Goal: Task Accomplishment & Management: Use online tool/utility

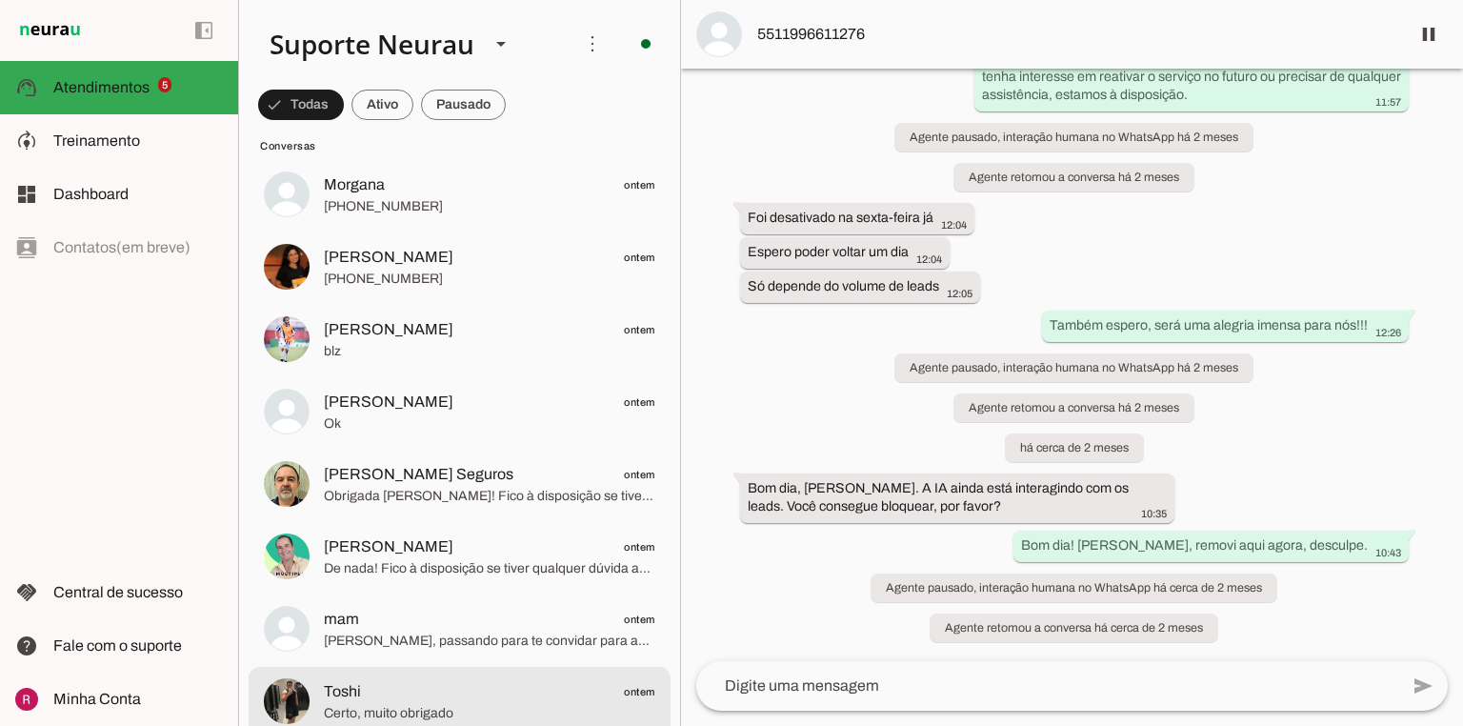
scroll to position [1143, 0]
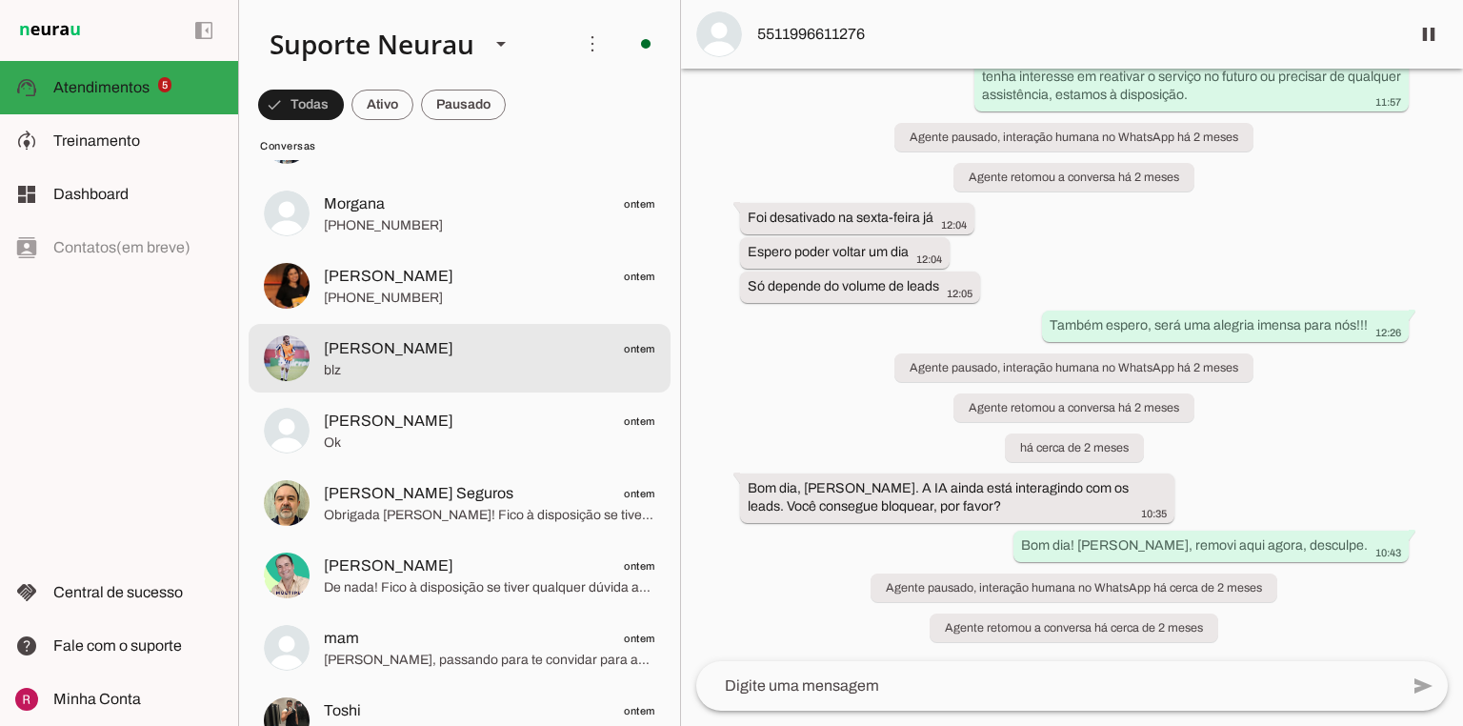
click at [446, 359] on span "Bruno Teixeira ontem" at bounding box center [489, 349] width 331 height 24
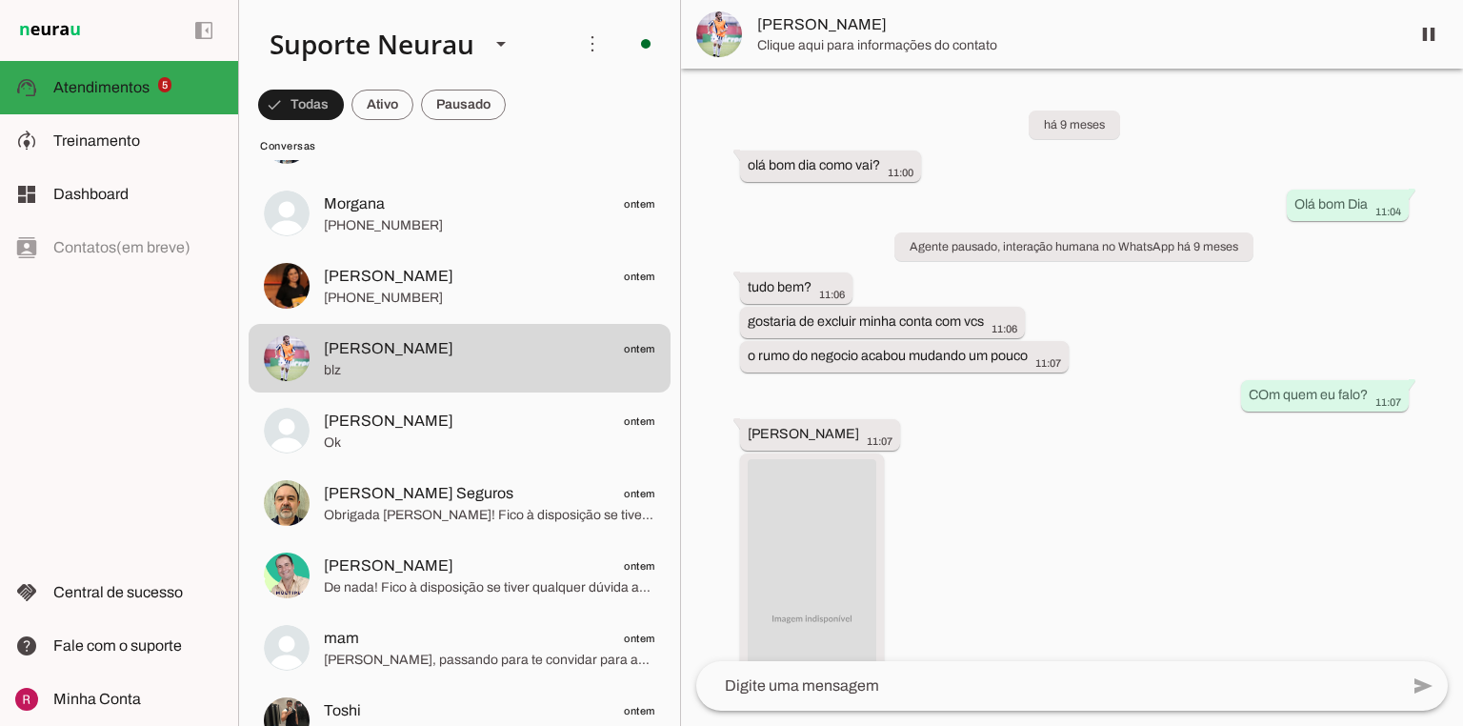
scroll to position [23747, 0]
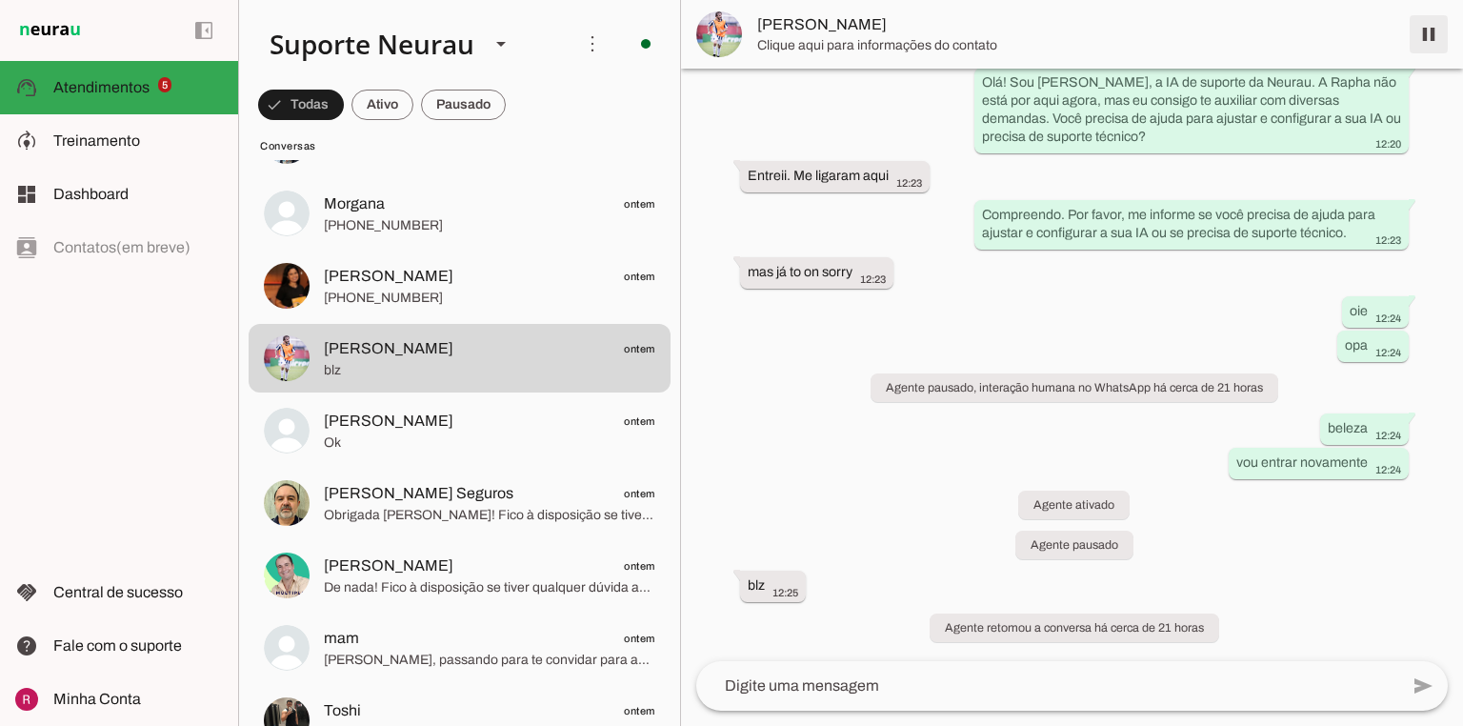
click at [1431, 43] on span at bounding box center [1429, 34] width 46 height 46
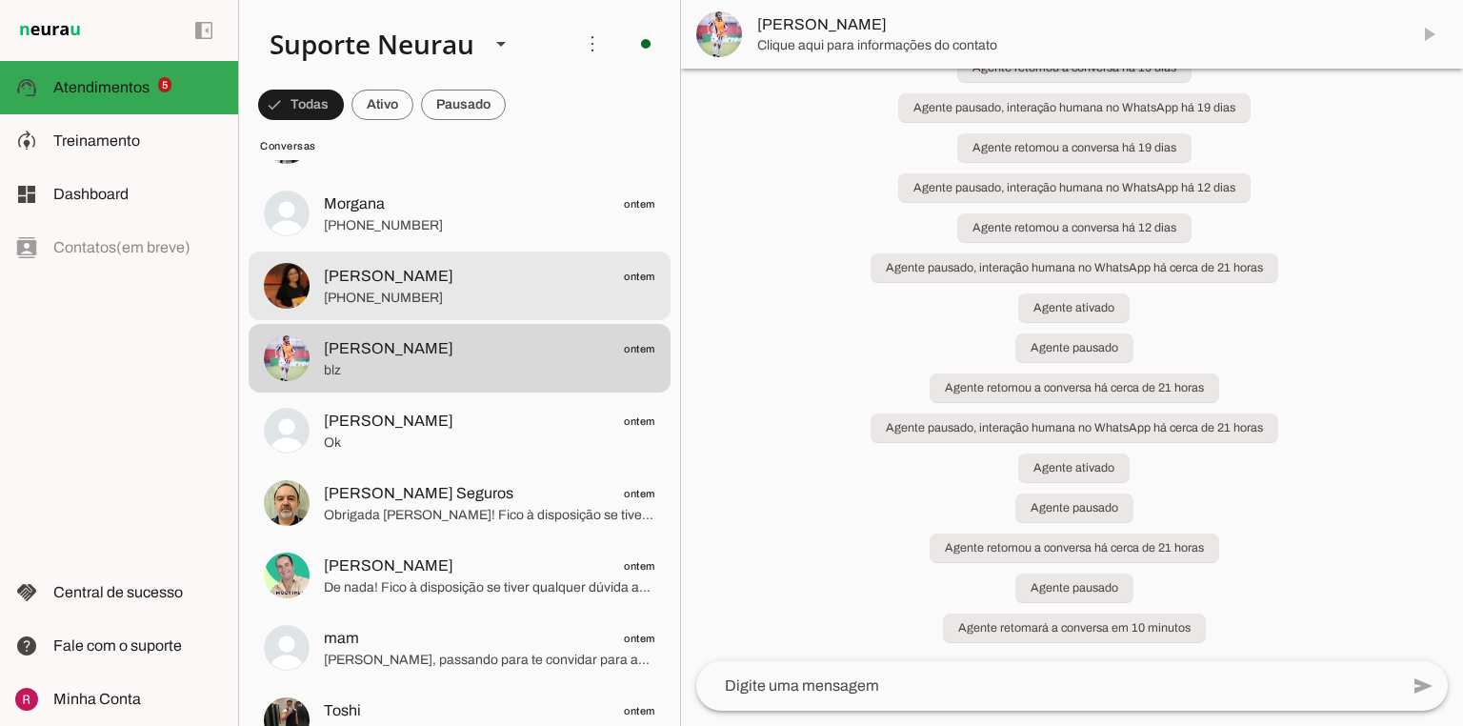
click at [480, 229] on span "[PHONE_NUMBER]" at bounding box center [489, 225] width 331 height 19
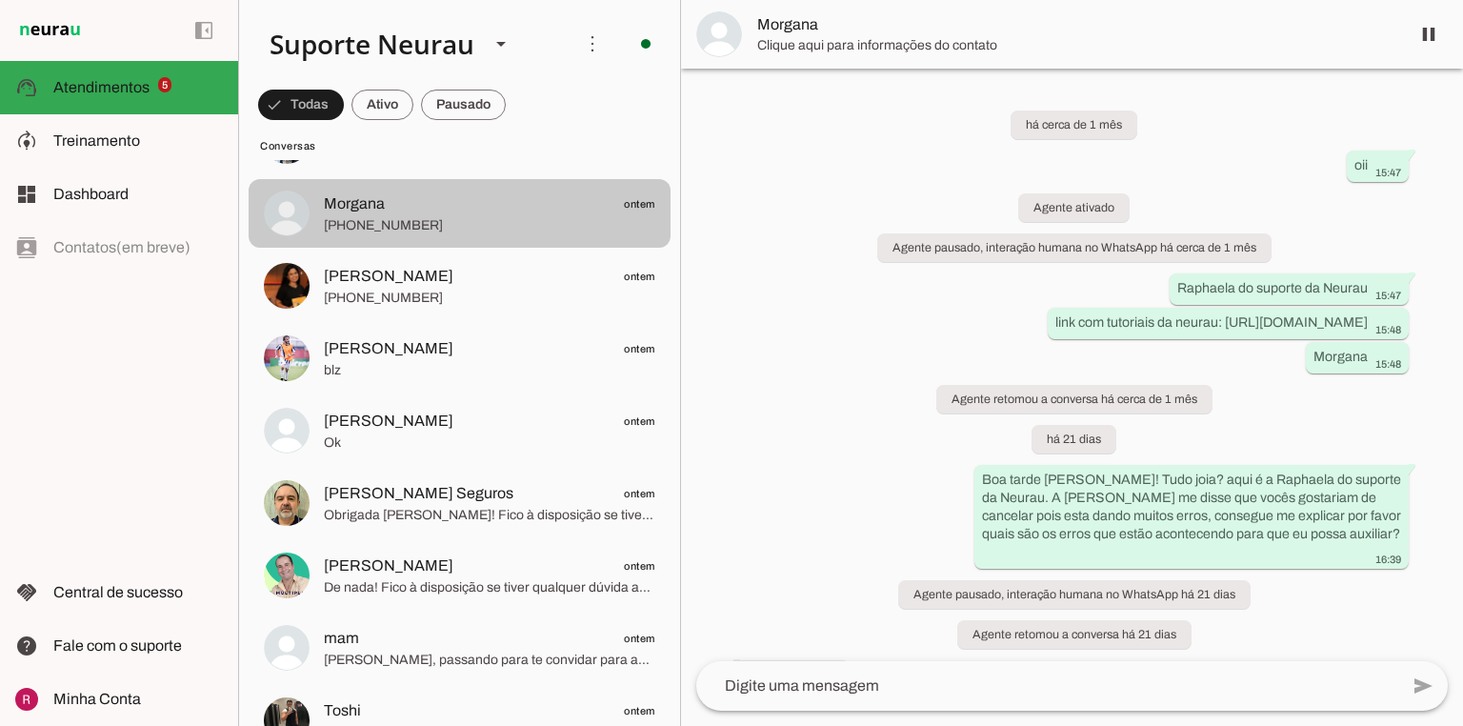
scroll to position [6467, 0]
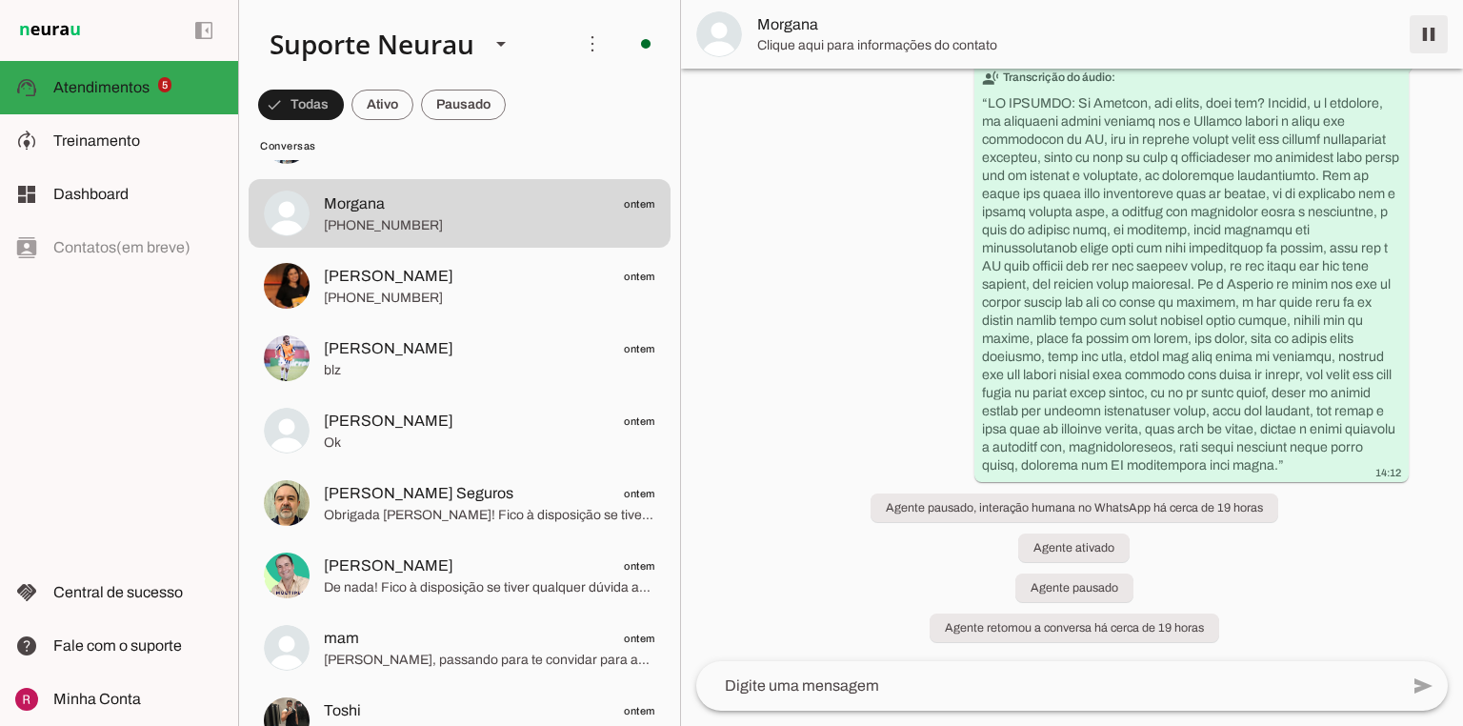
click at [1435, 38] on span at bounding box center [1429, 34] width 46 height 46
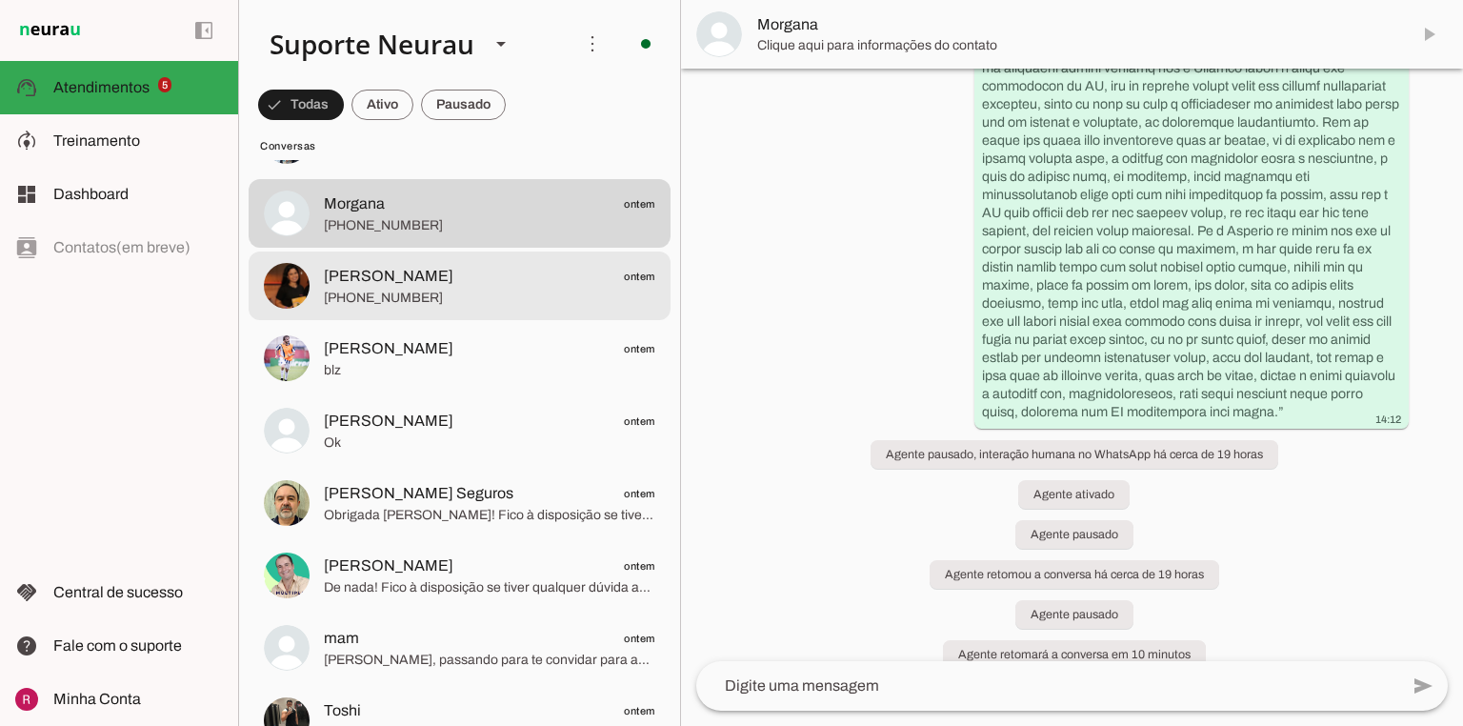
scroll to position [6547, 0]
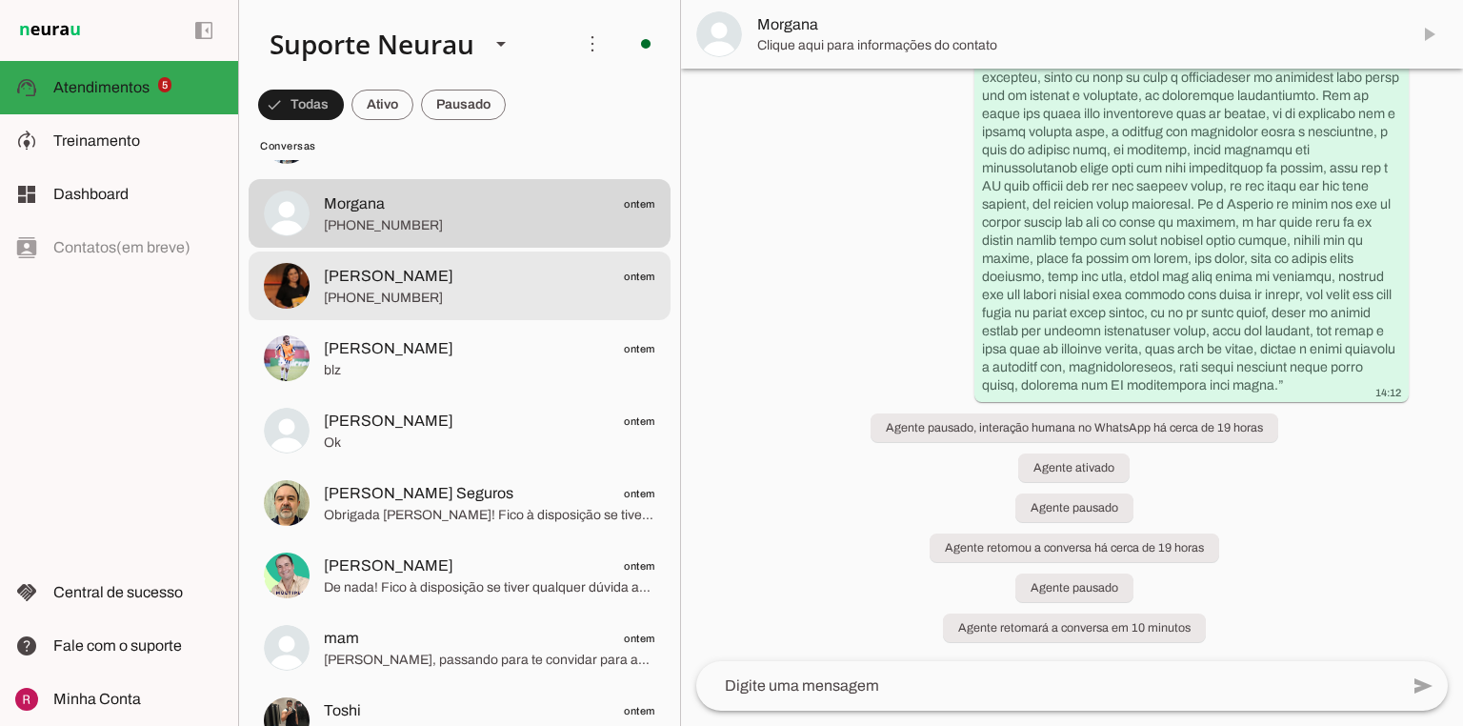
click at [407, 283] on span "[PERSON_NAME]" at bounding box center [389, 276] width 130 height 23
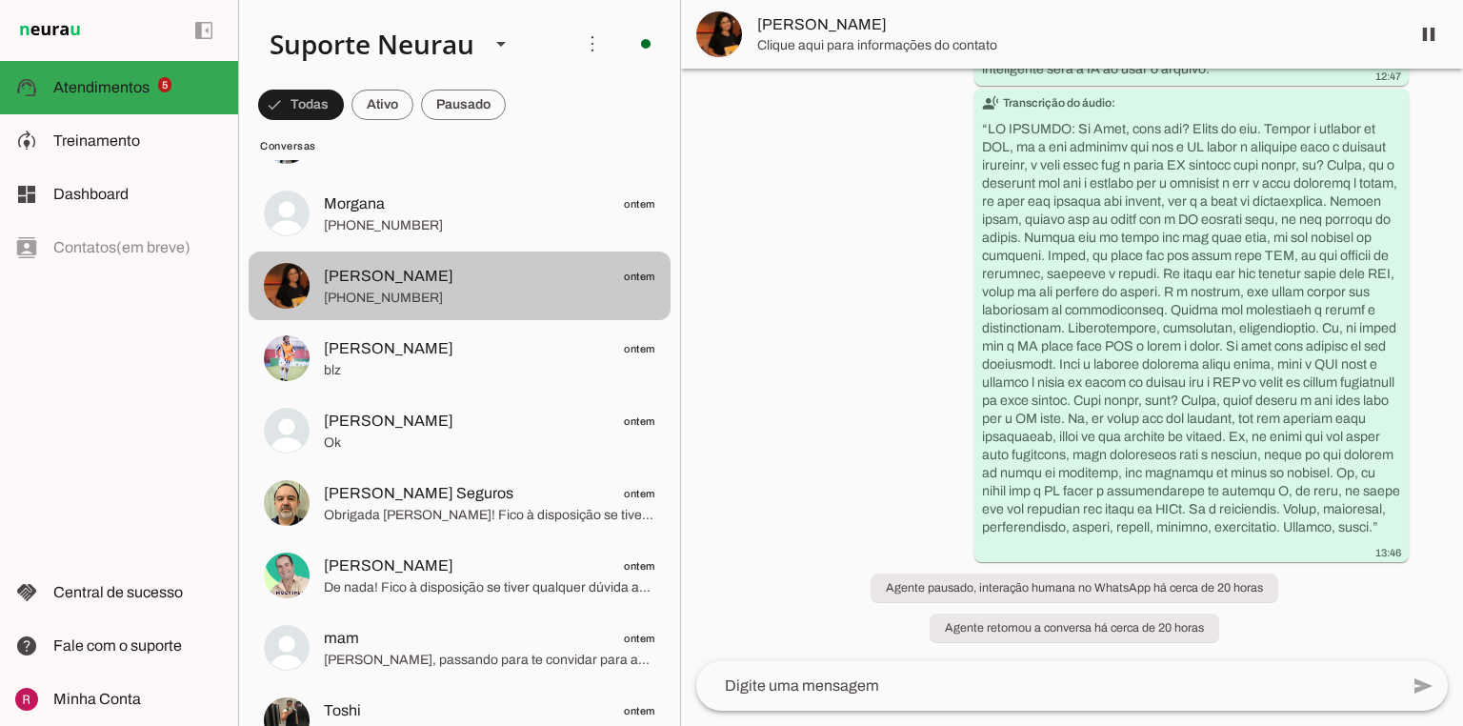
scroll to position [7179, 0]
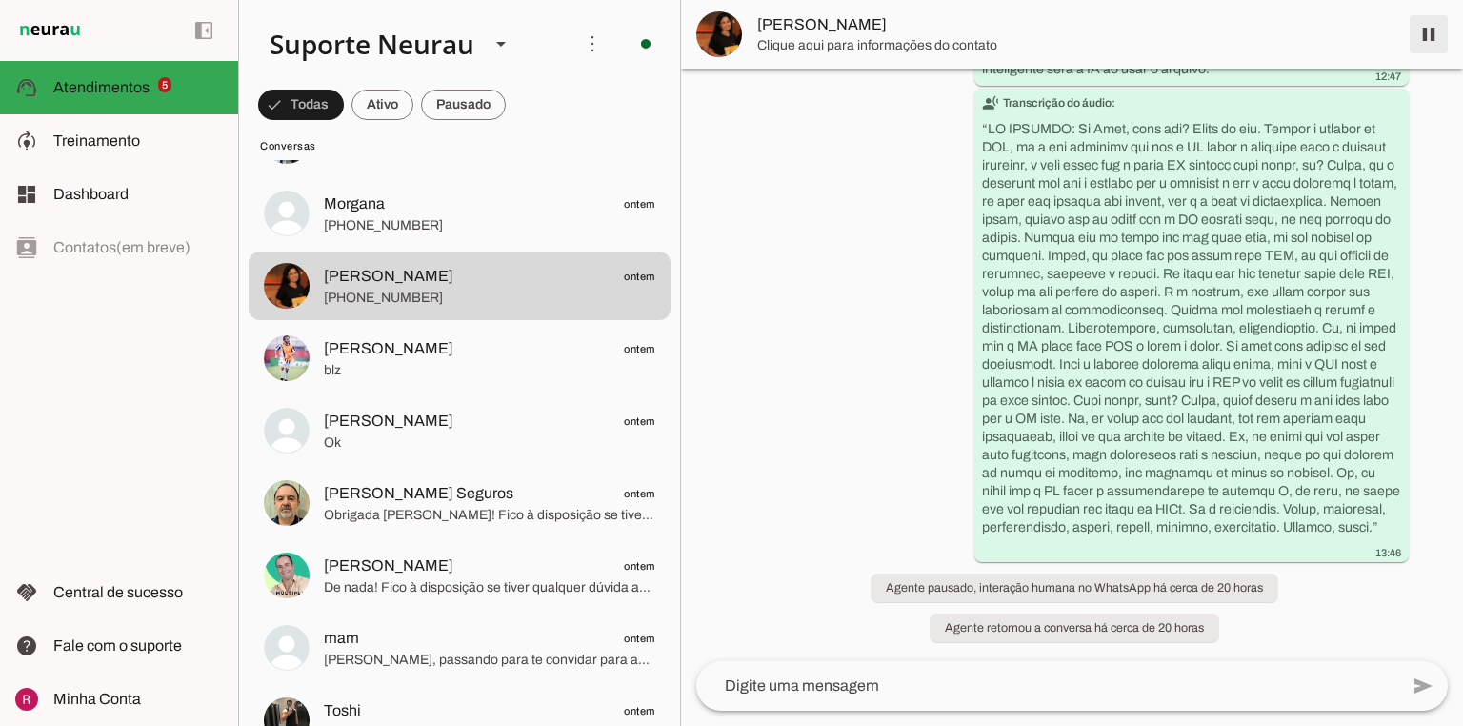
click at [1426, 30] on span at bounding box center [1429, 34] width 46 height 46
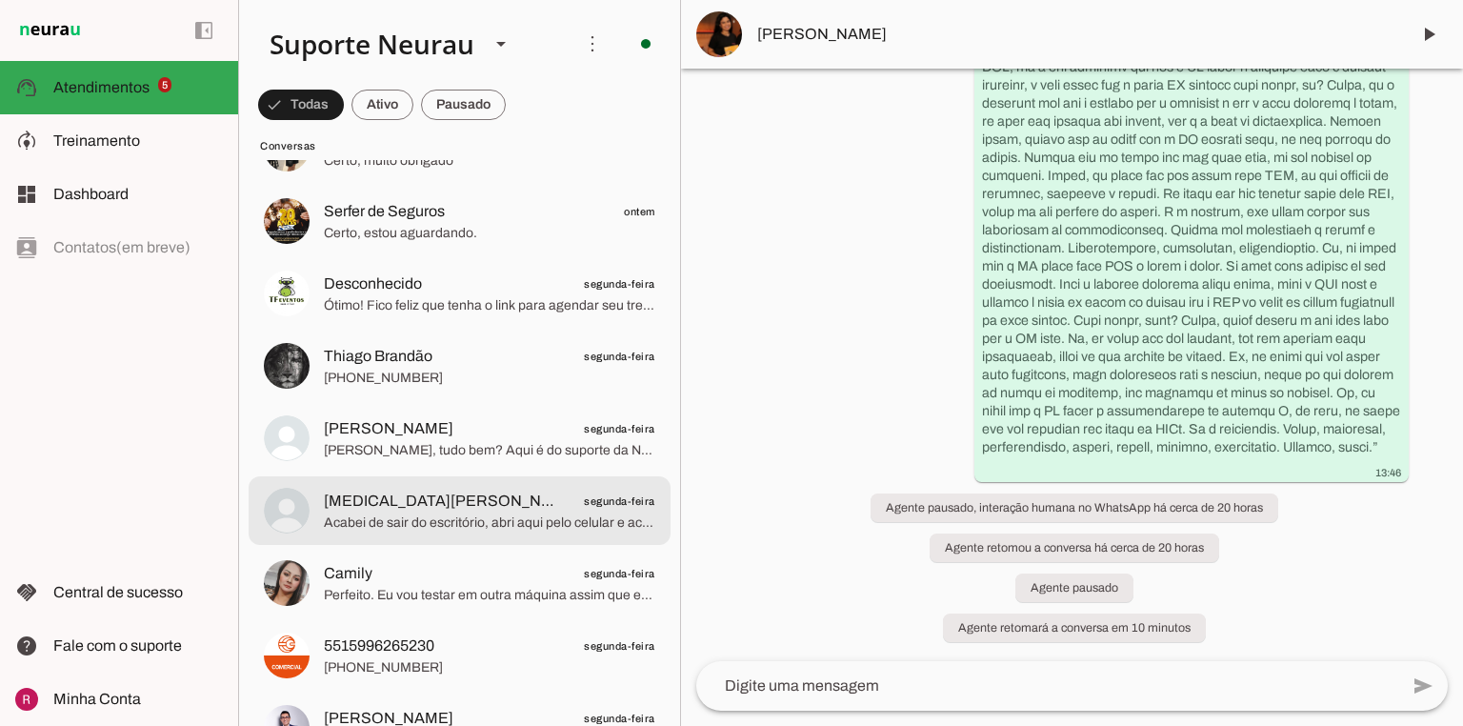
scroll to position [1753, 0]
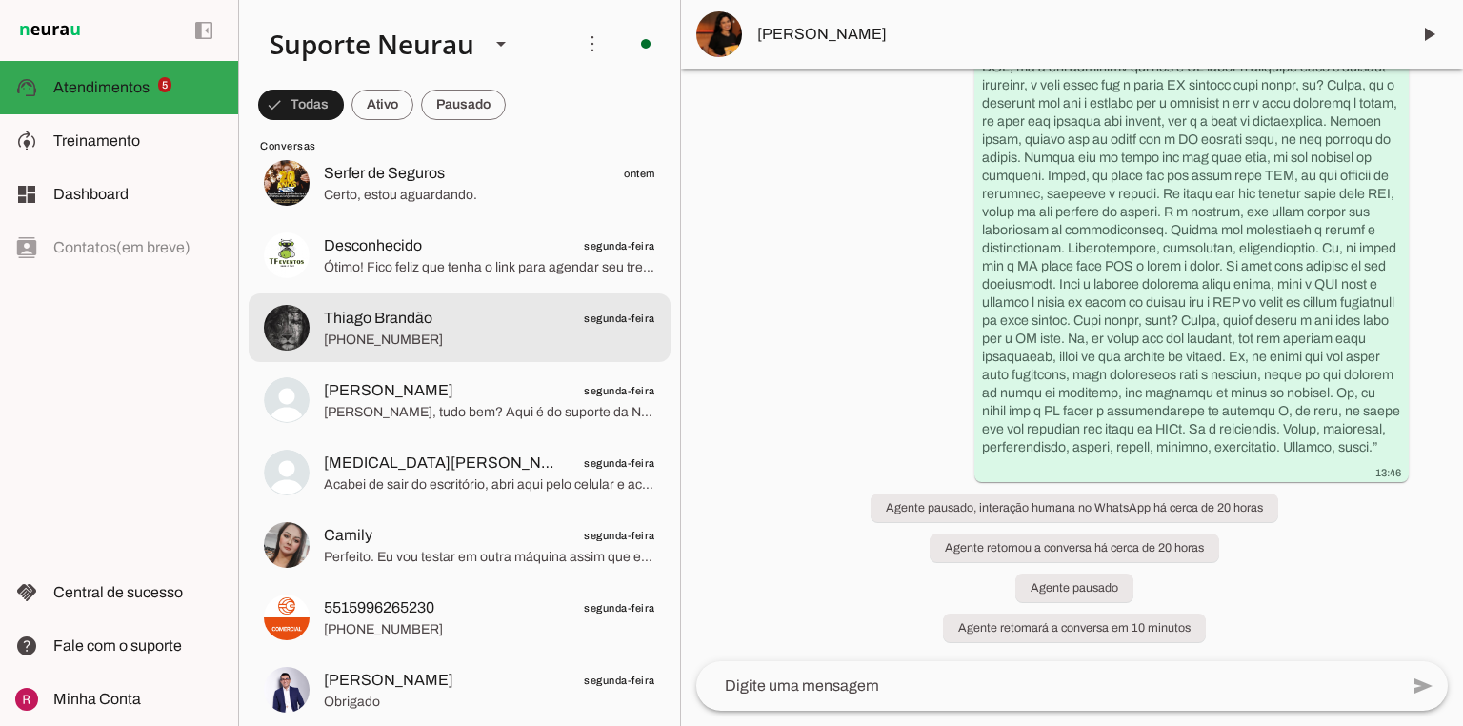
click at [419, 331] on span "+55 21 97490-1834" at bounding box center [489, 340] width 331 height 19
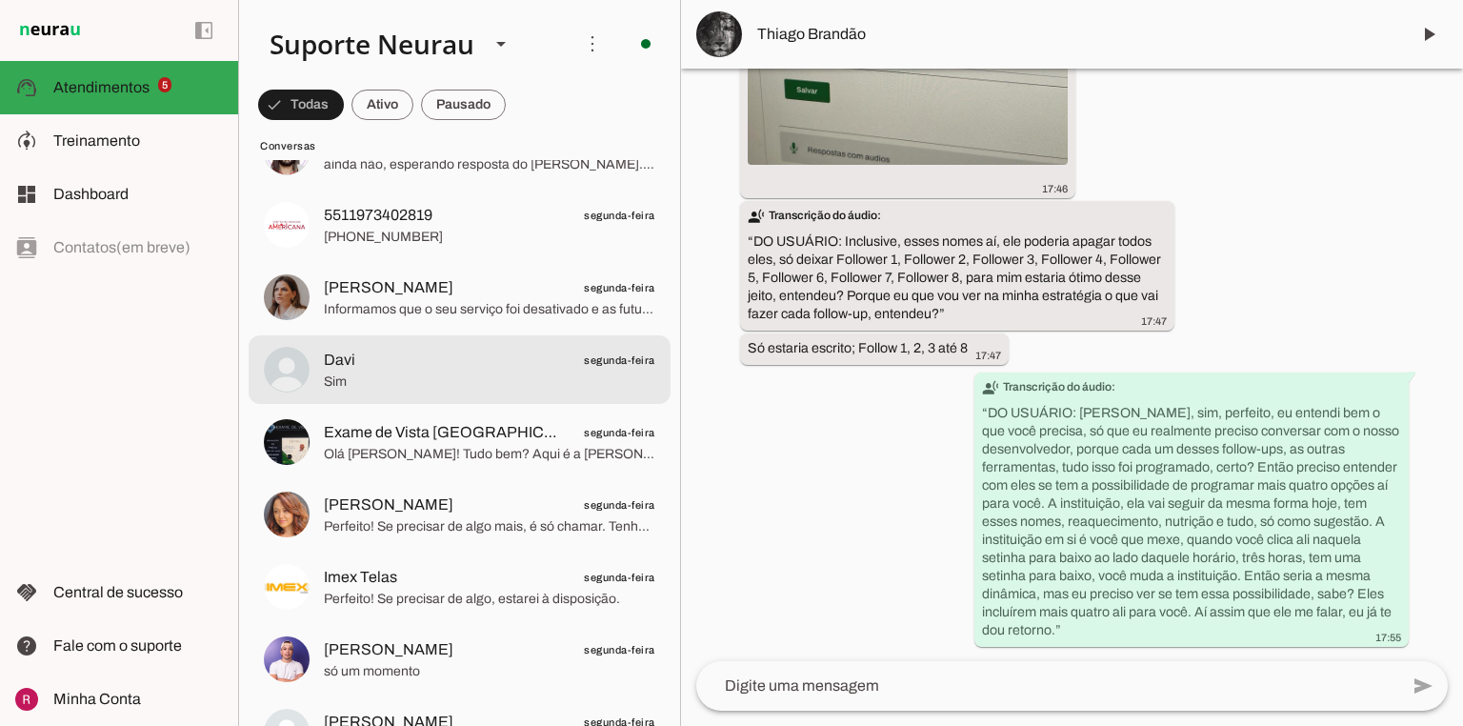
scroll to position [2438, 0]
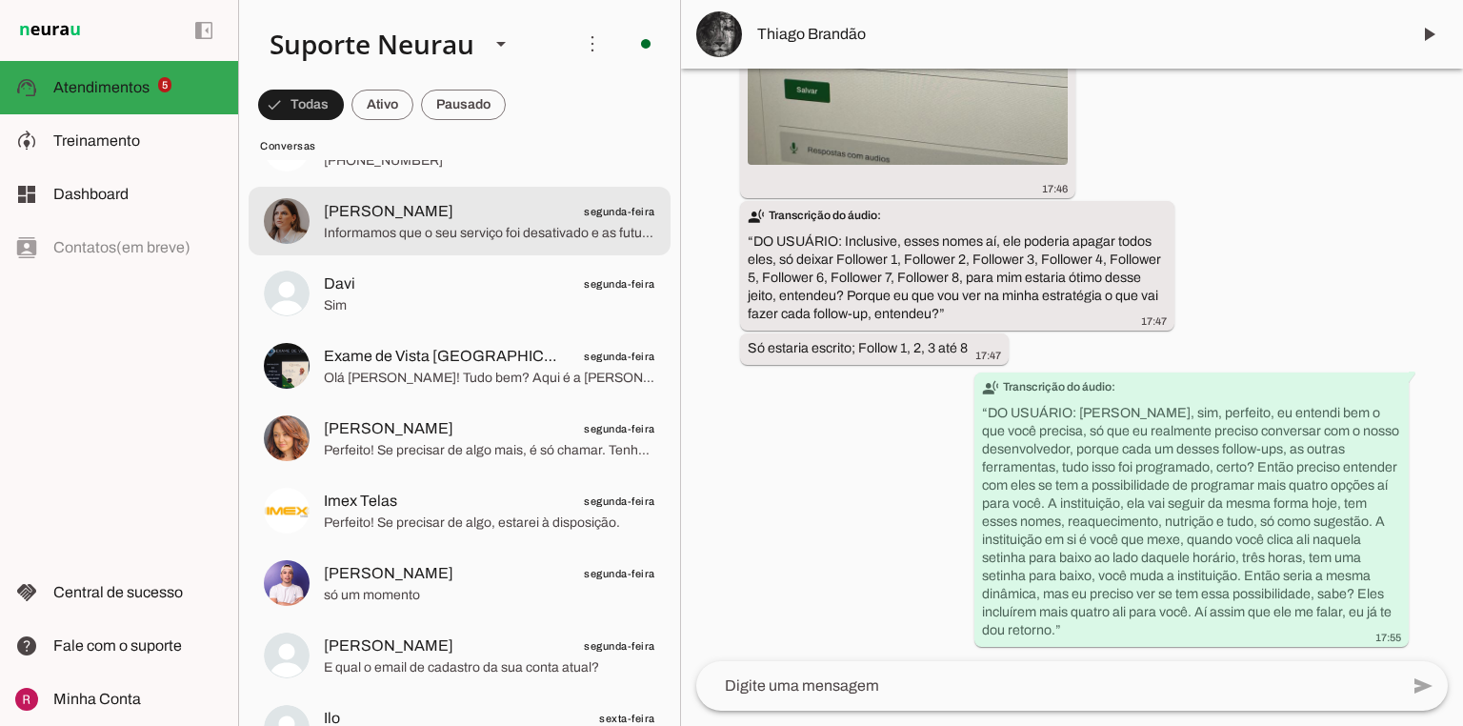
click at [472, 243] on div at bounding box center [489, 221] width 331 height 47
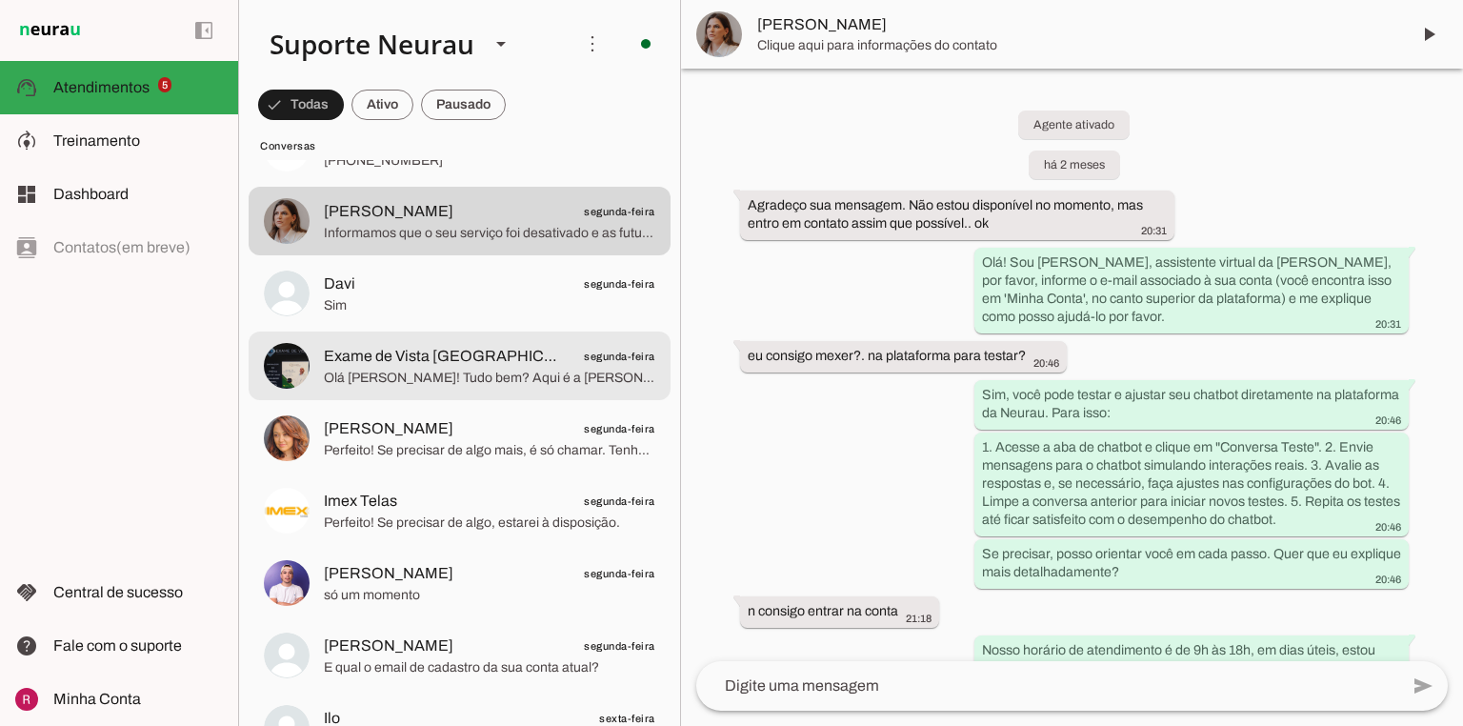
scroll to position [2515, 0]
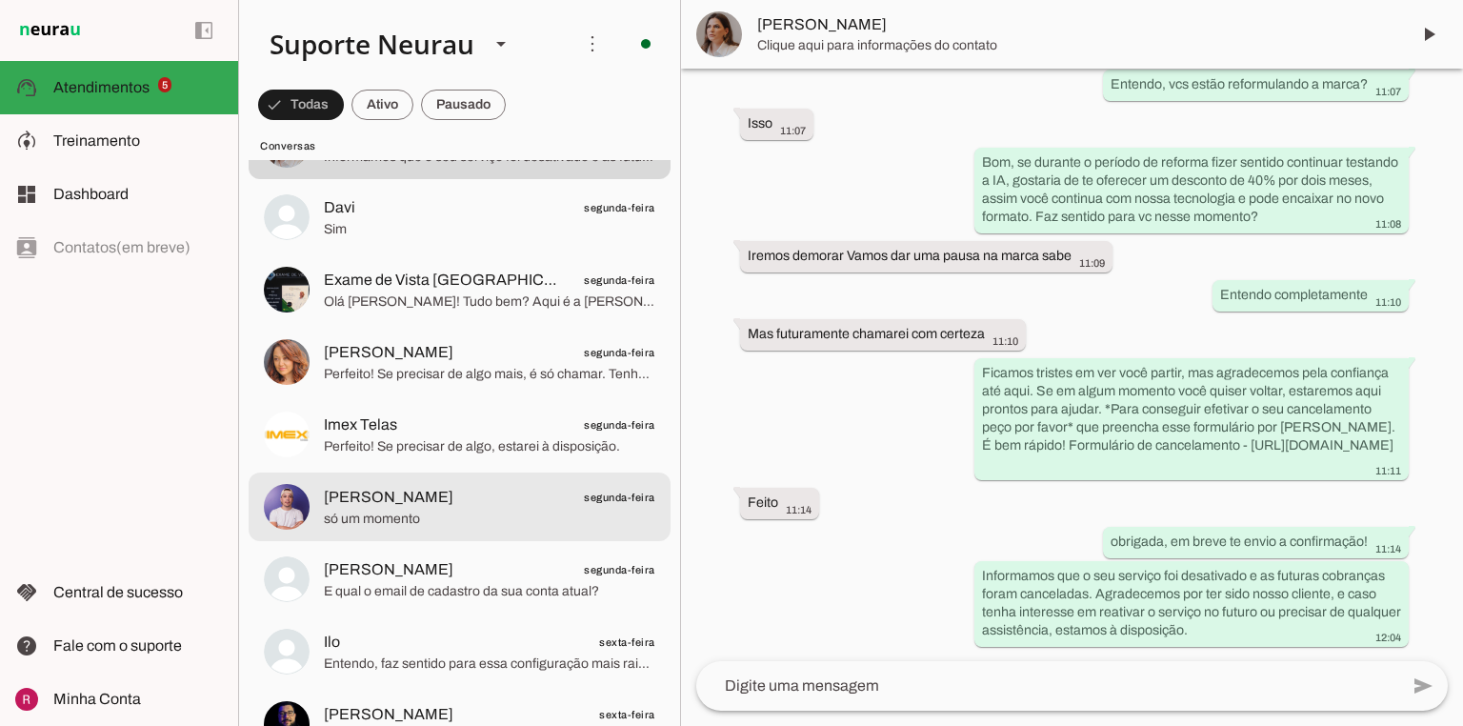
click at [345, 507] on span "Willian Squincaglia" at bounding box center [389, 497] width 130 height 23
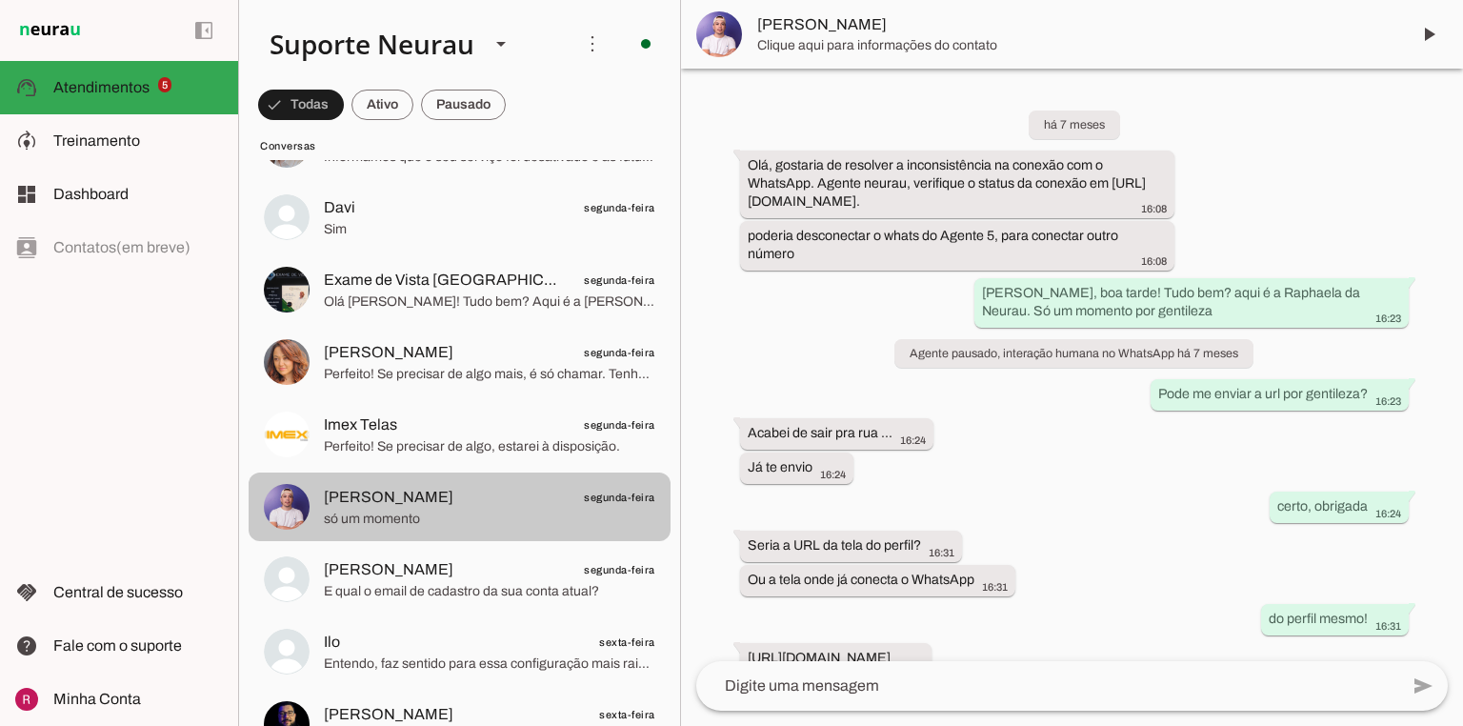
scroll to position [18261, 0]
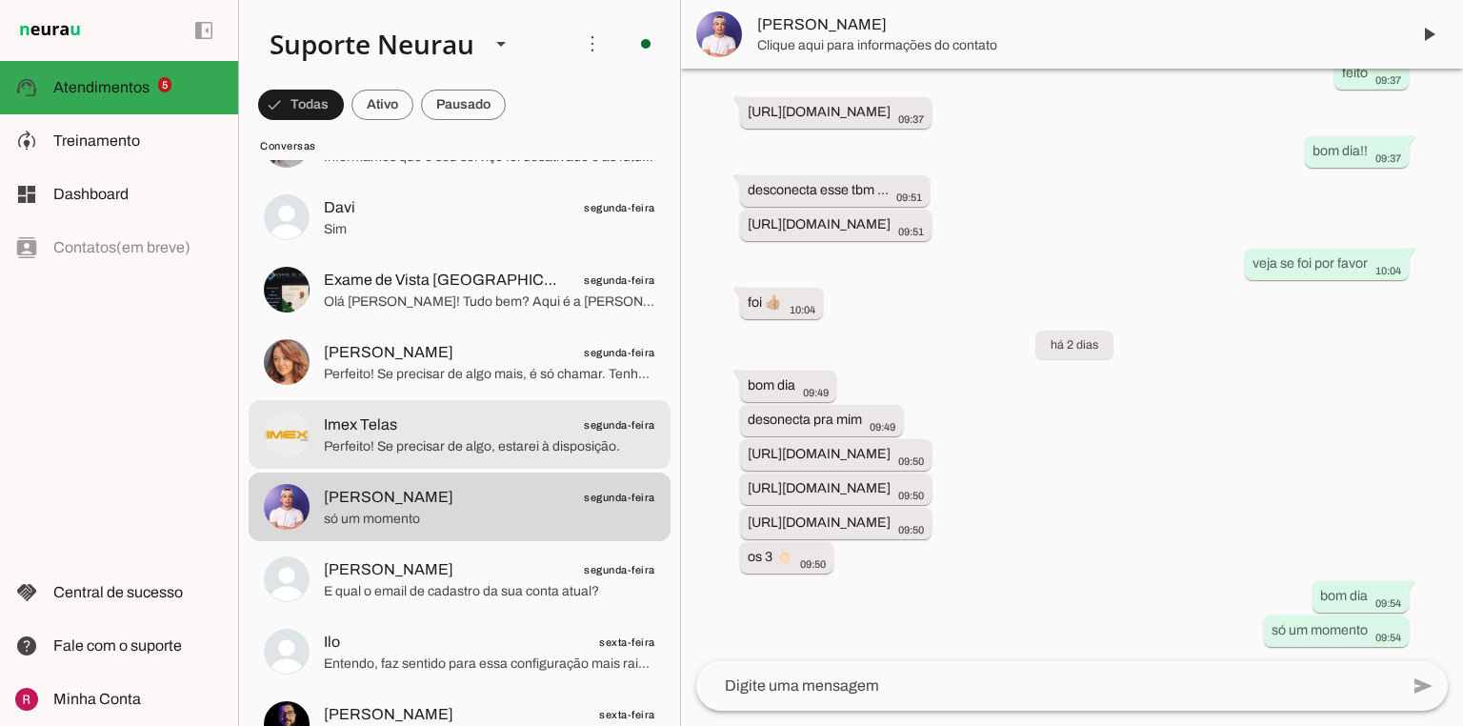
click at [388, 438] on span "Perfeito! Se precisar de algo, estarei à disposição." at bounding box center [489, 446] width 331 height 19
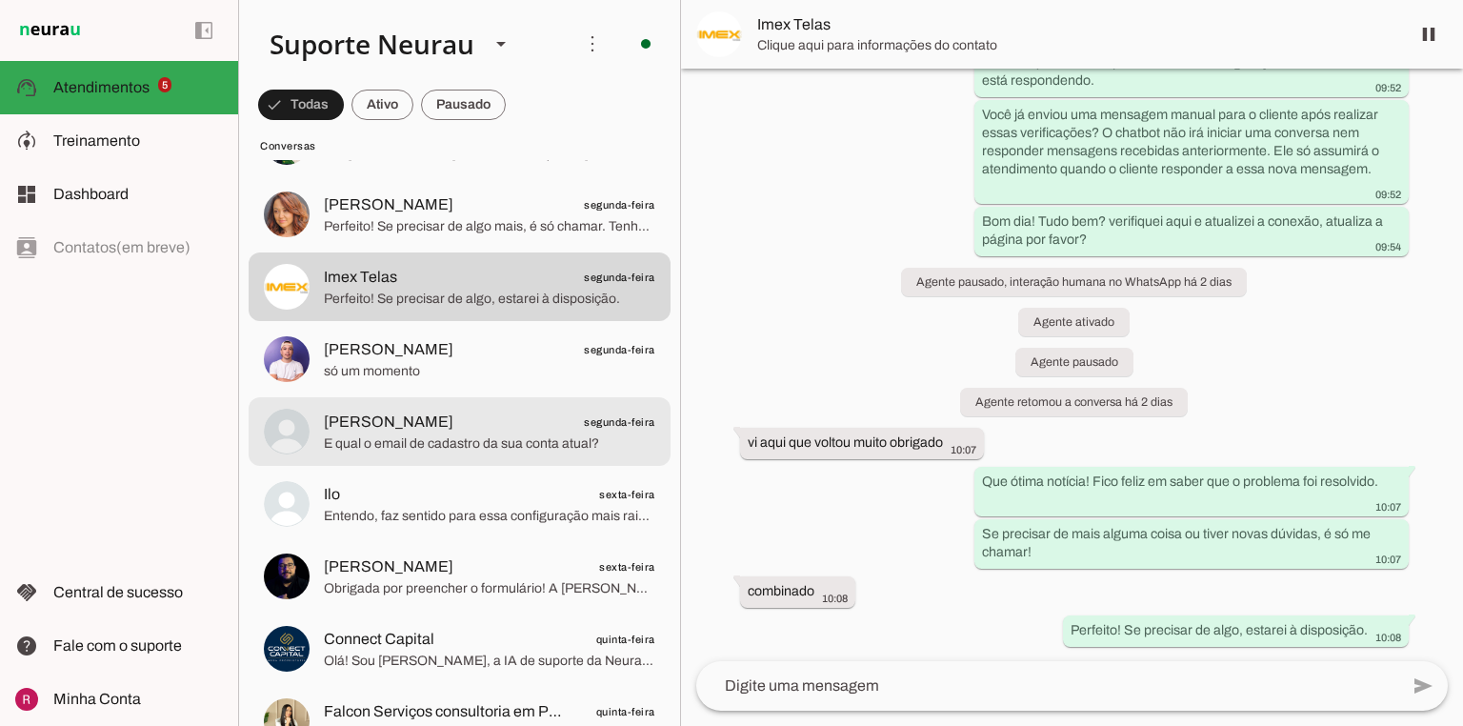
scroll to position [2667, 0]
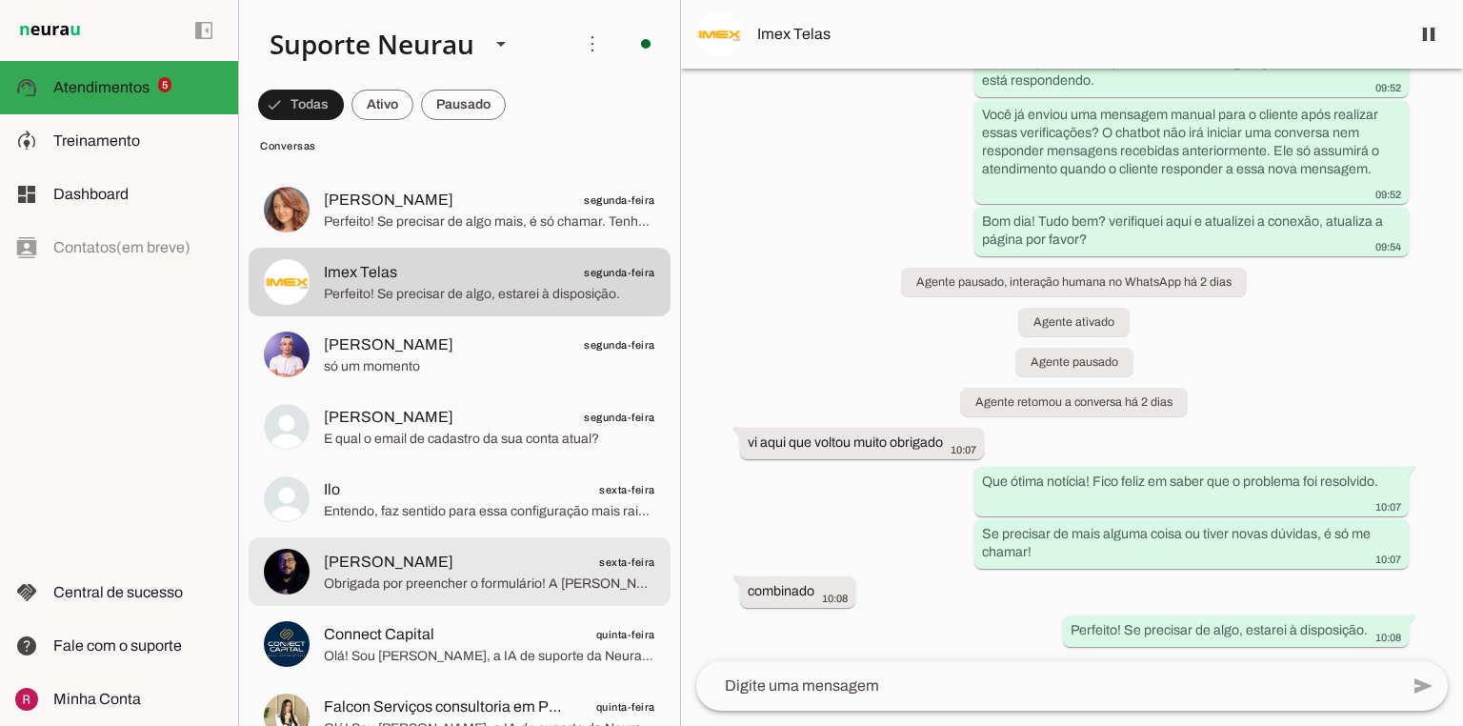
click at [385, 571] on span "Alisson Melo" at bounding box center [389, 562] width 130 height 23
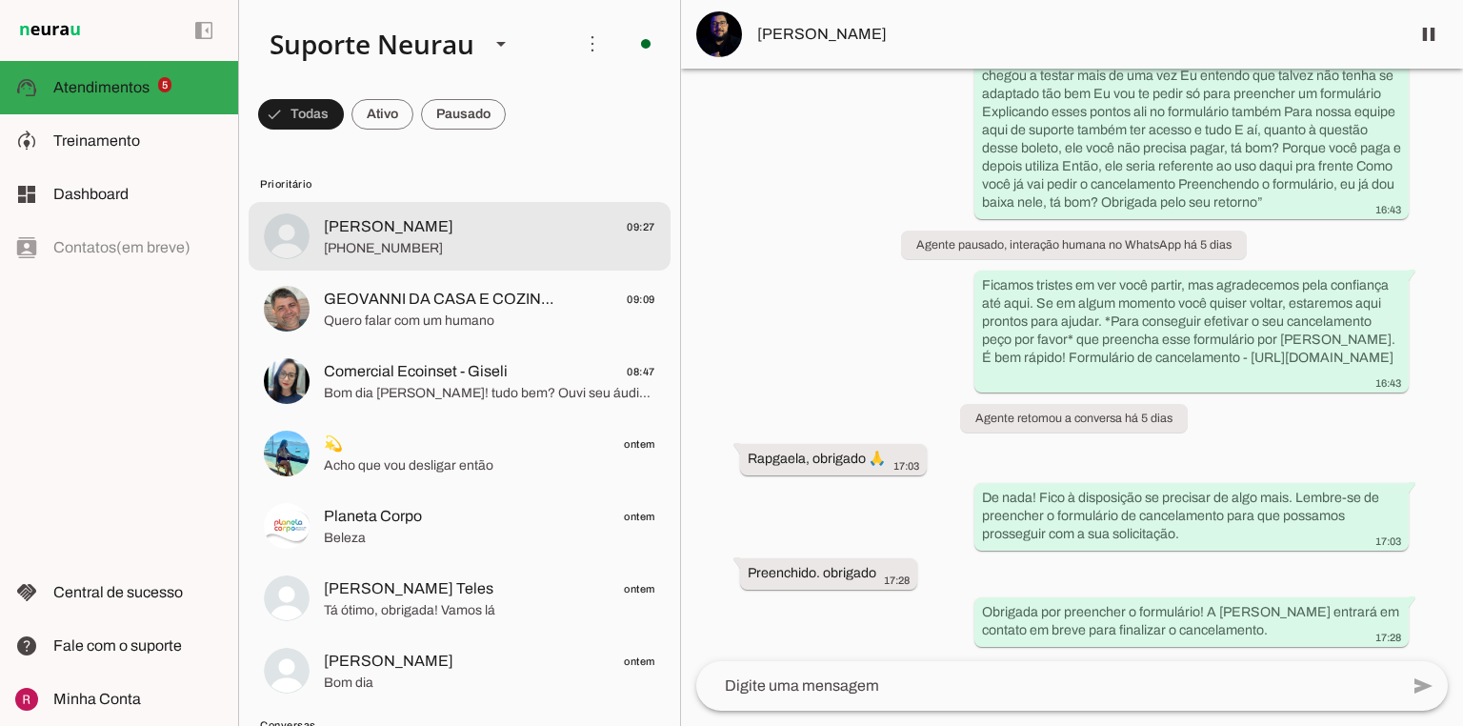
click at [423, 229] on span "[PERSON_NAME]" at bounding box center [389, 226] width 130 height 23
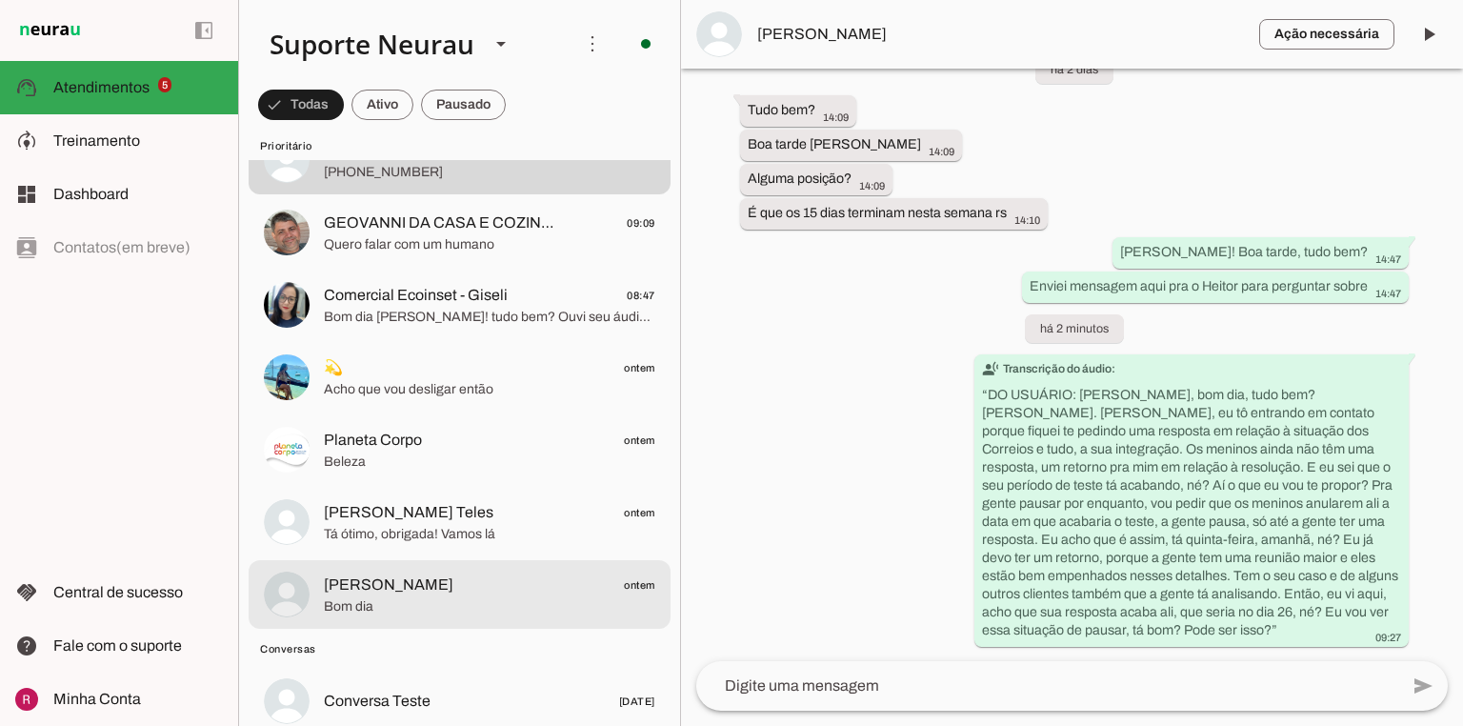
click at [477, 573] on span "Kauê Augusto ontem" at bounding box center [489, 585] width 331 height 24
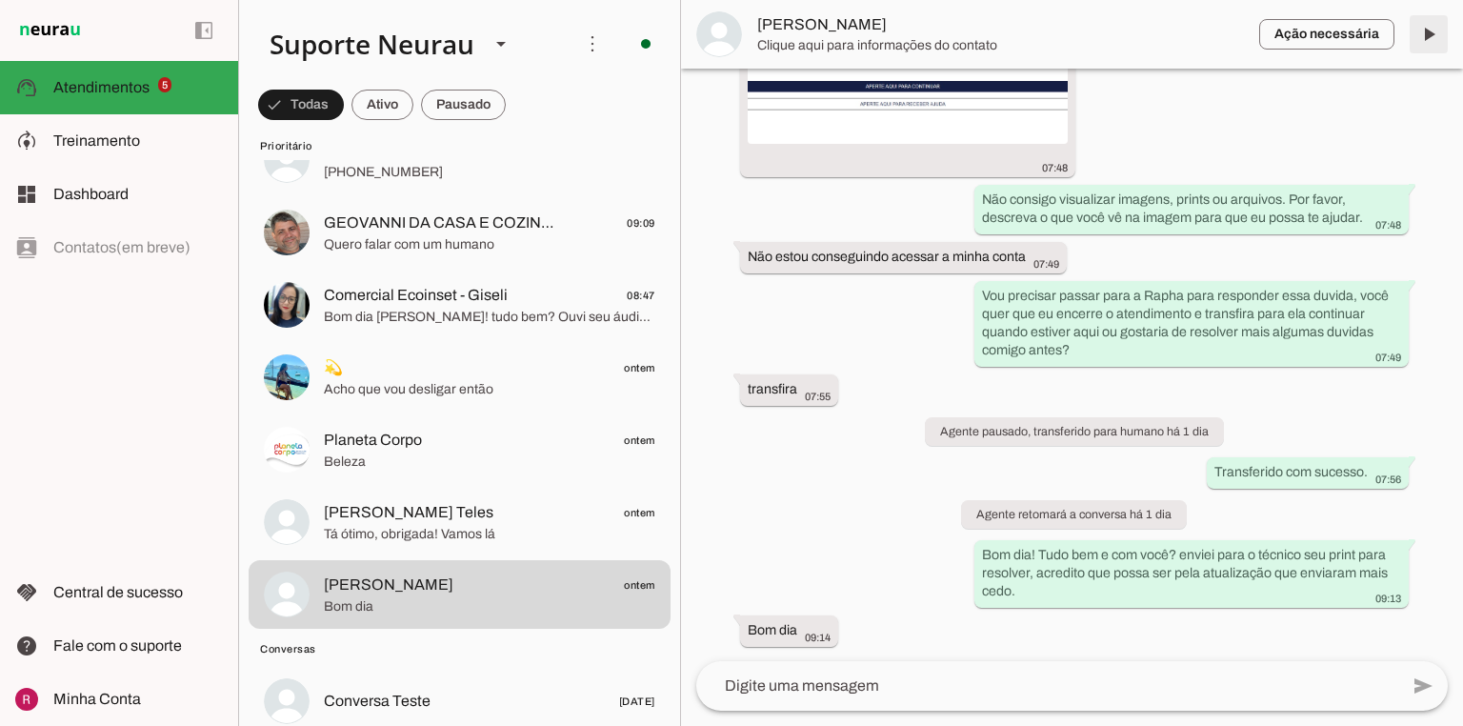
click at [1441, 27] on span at bounding box center [1429, 34] width 46 height 46
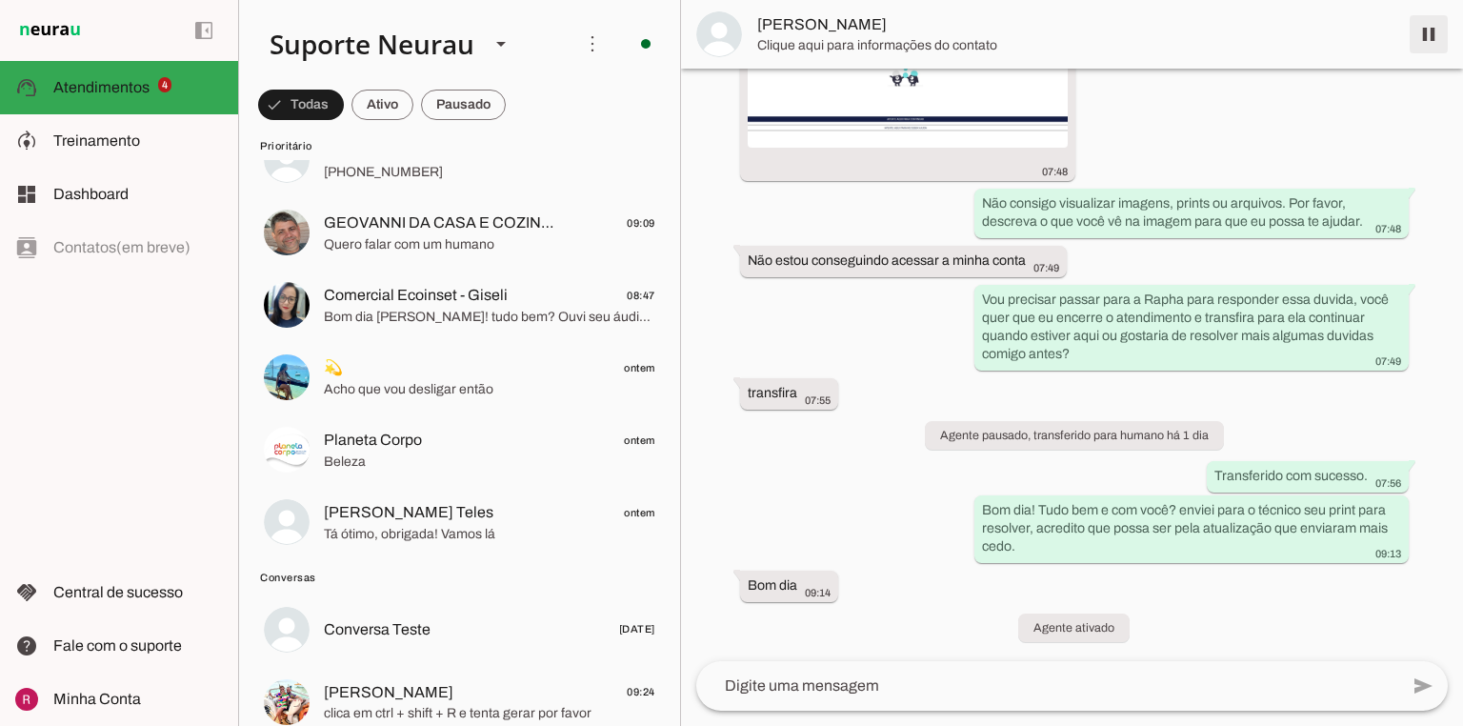
click at [1413, 33] on span at bounding box center [1429, 34] width 46 height 46
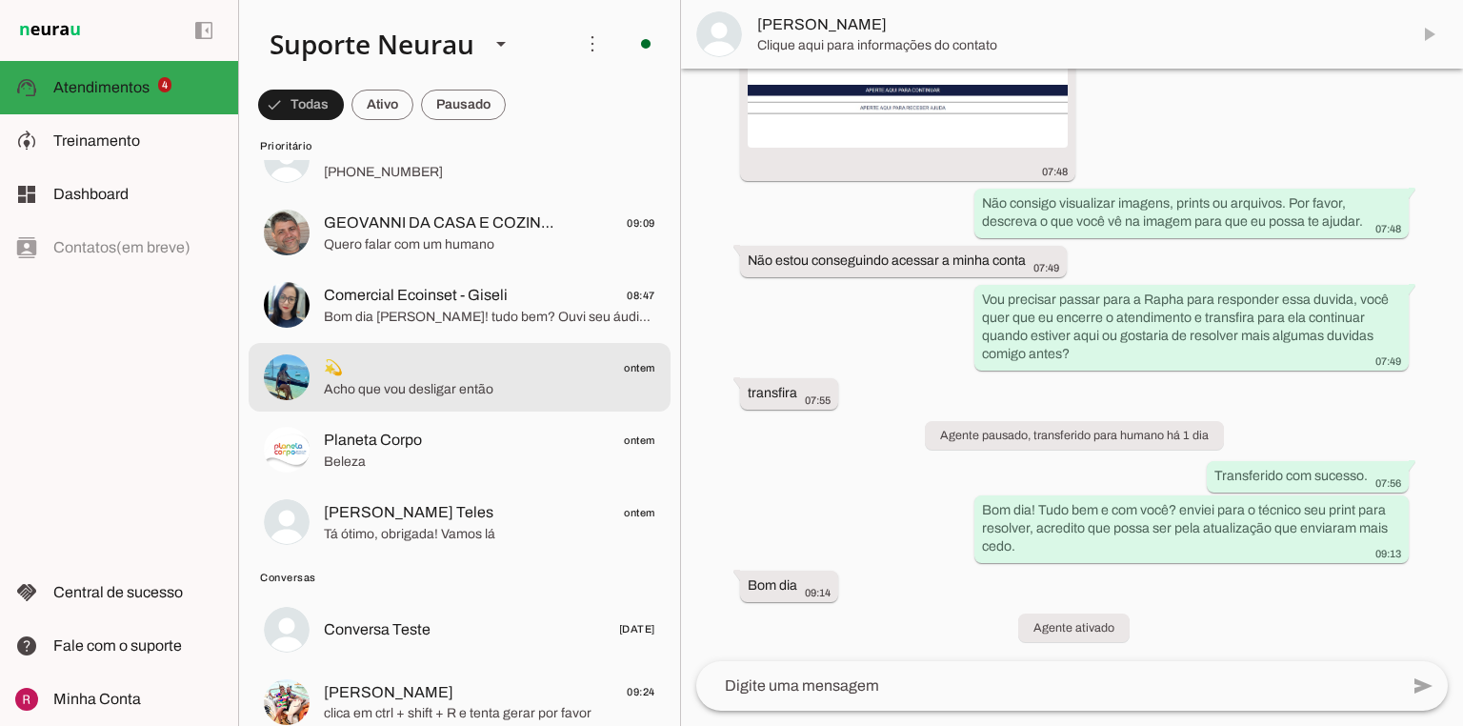
scroll to position [17681, 0]
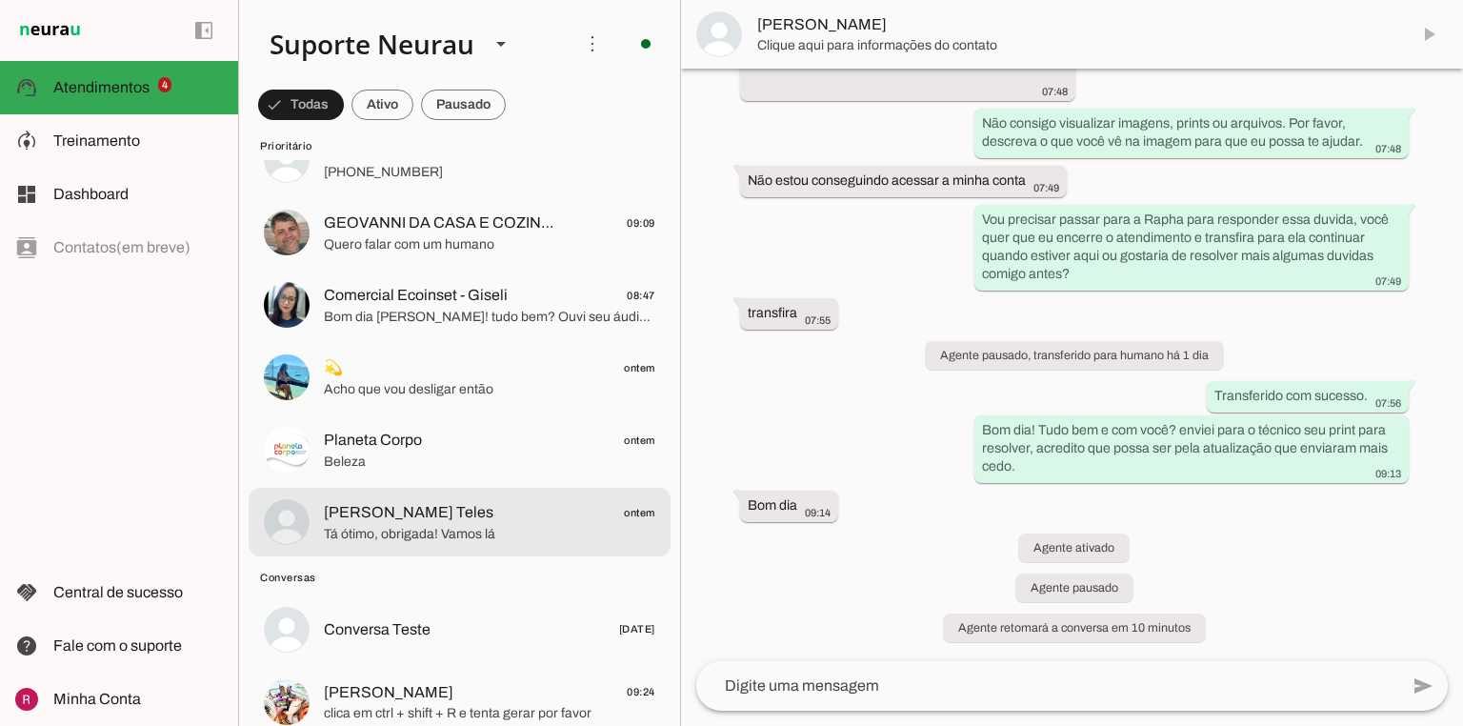
click at [370, 519] on span "[PERSON_NAME] Teles" at bounding box center [409, 512] width 170 height 23
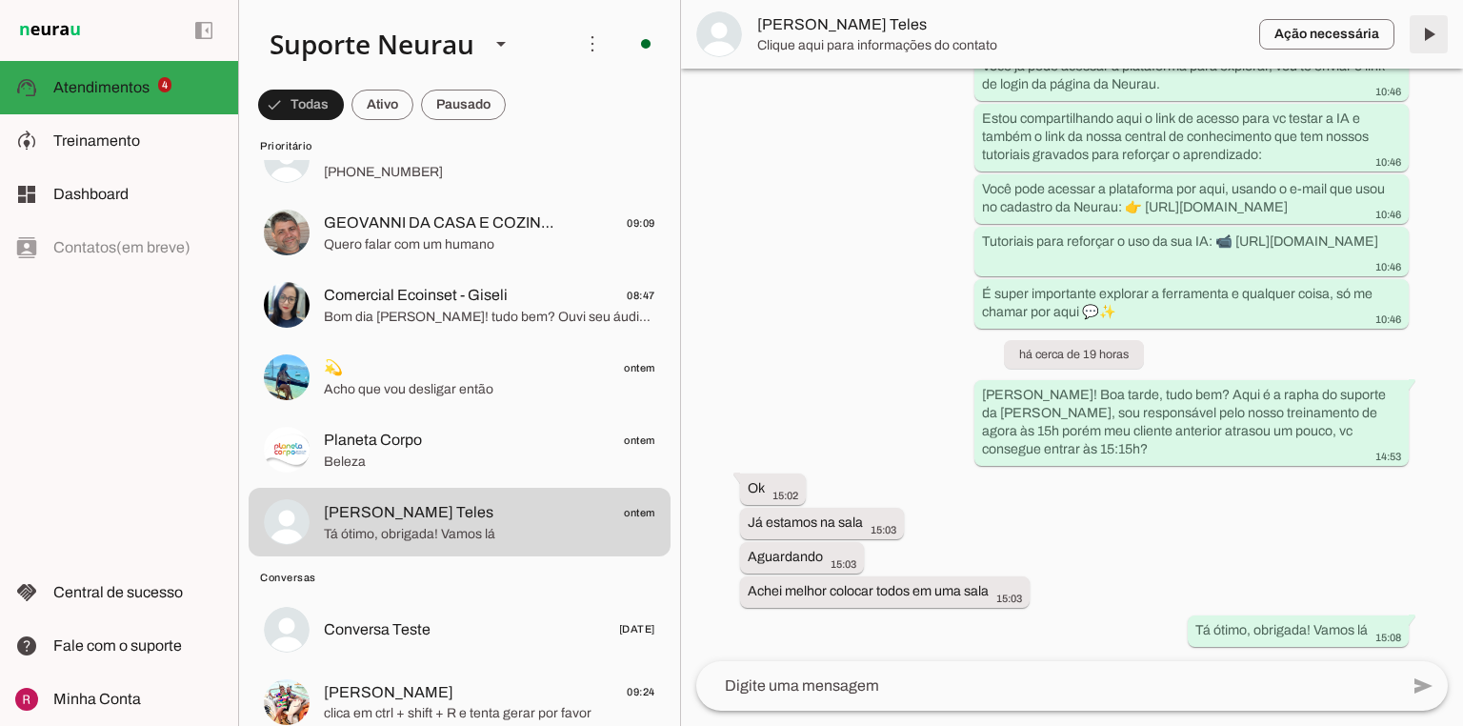
click at [1430, 38] on span at bounding box center [1429, 34] width 46 height 46
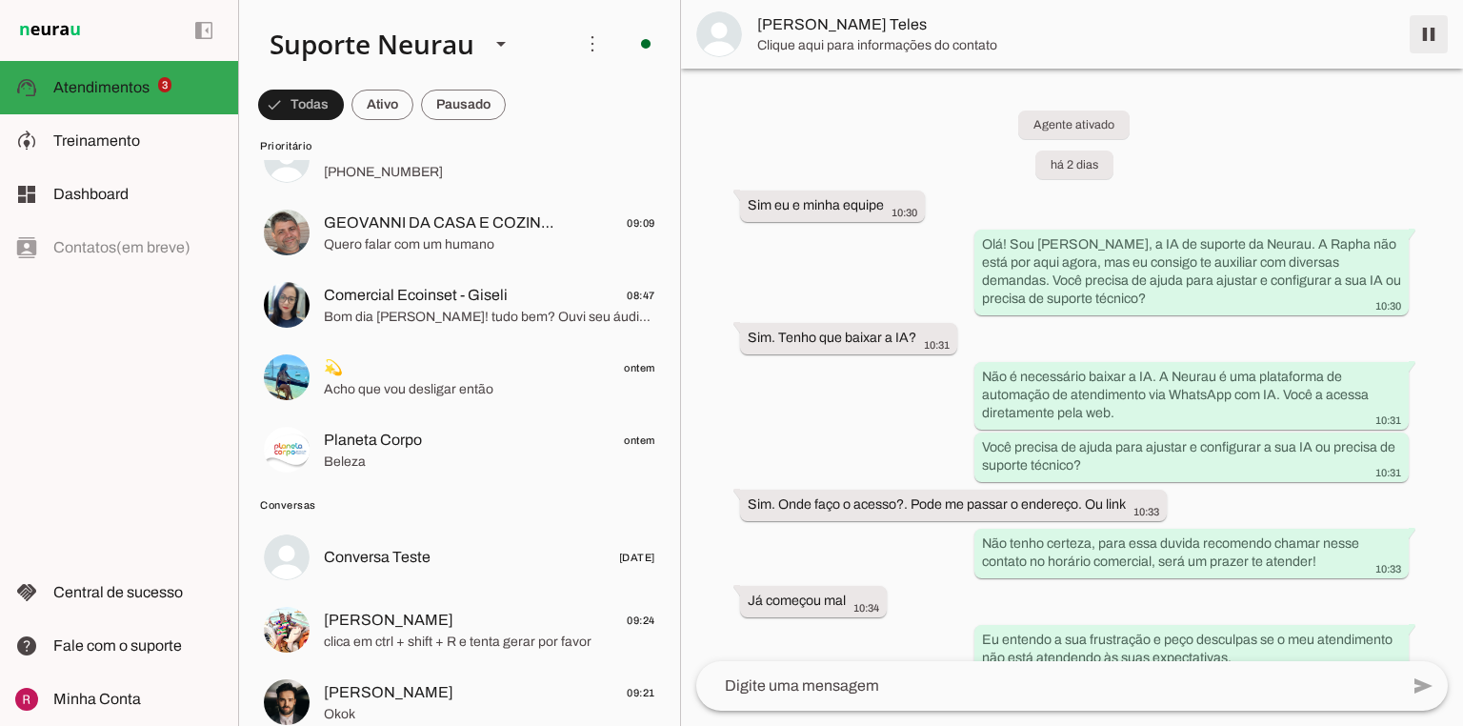
click at [1430, 38] on span at bounding box center [1429, 34] width 46 height 46
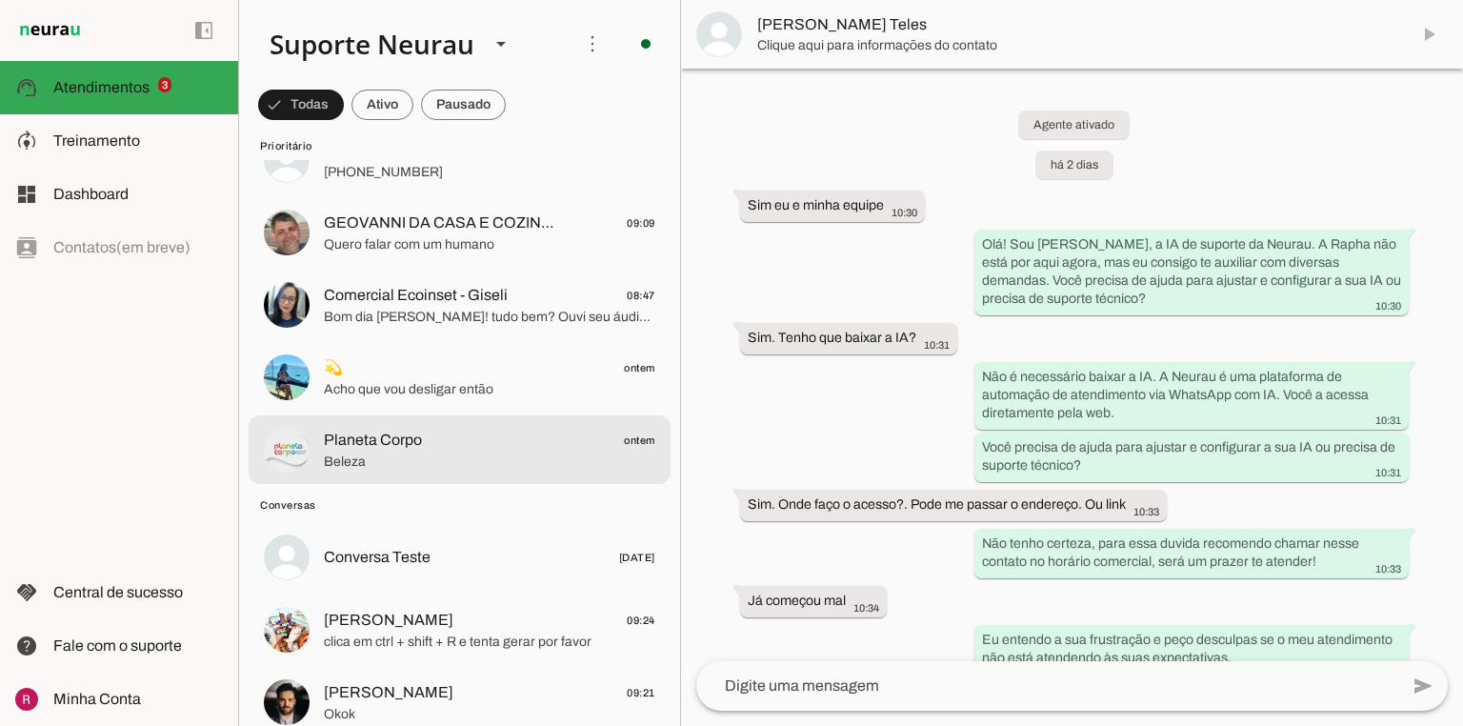
click at [409, 471] on span "Beleza" at bounding box center [489, 461] width 331 height 19
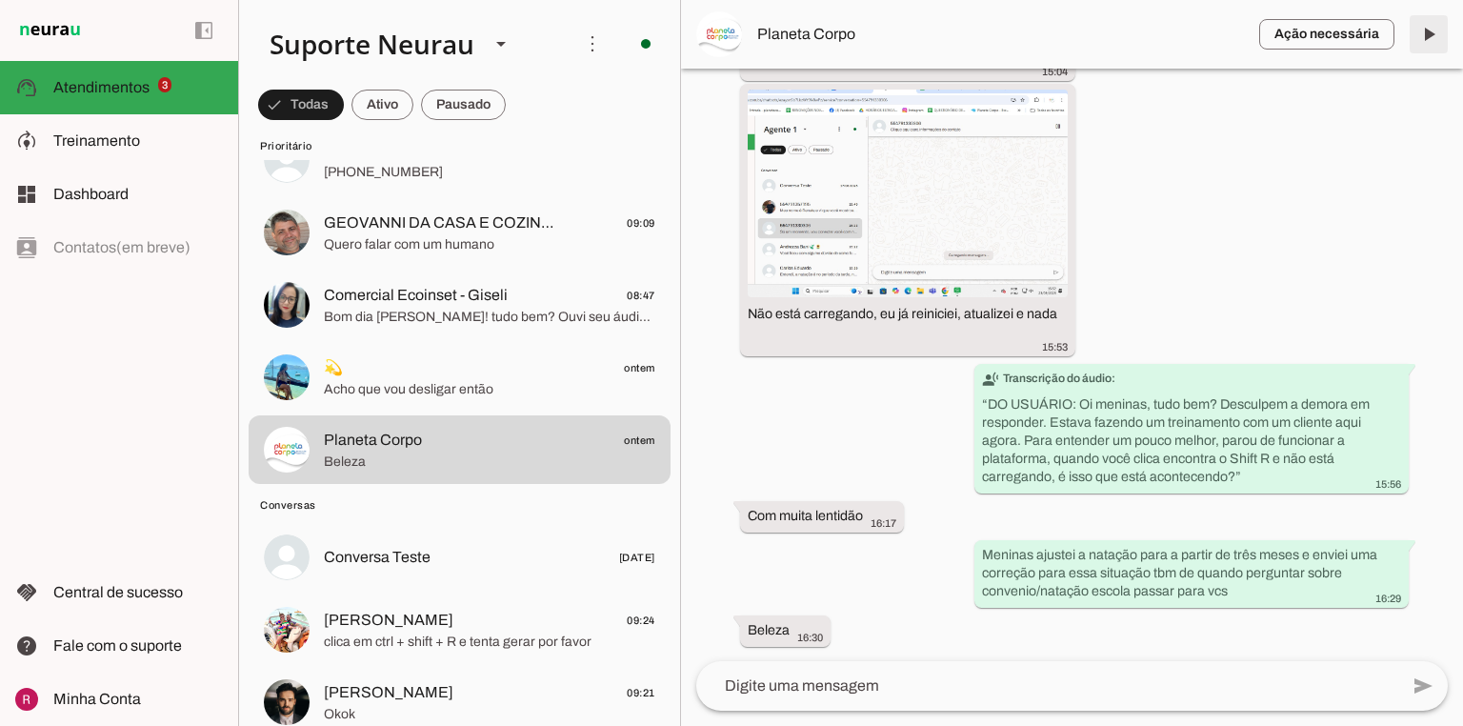
scroll to position [89884, 0]
click at [1413, 37] on span at bounding box center [1429, 34] width 46 height 46
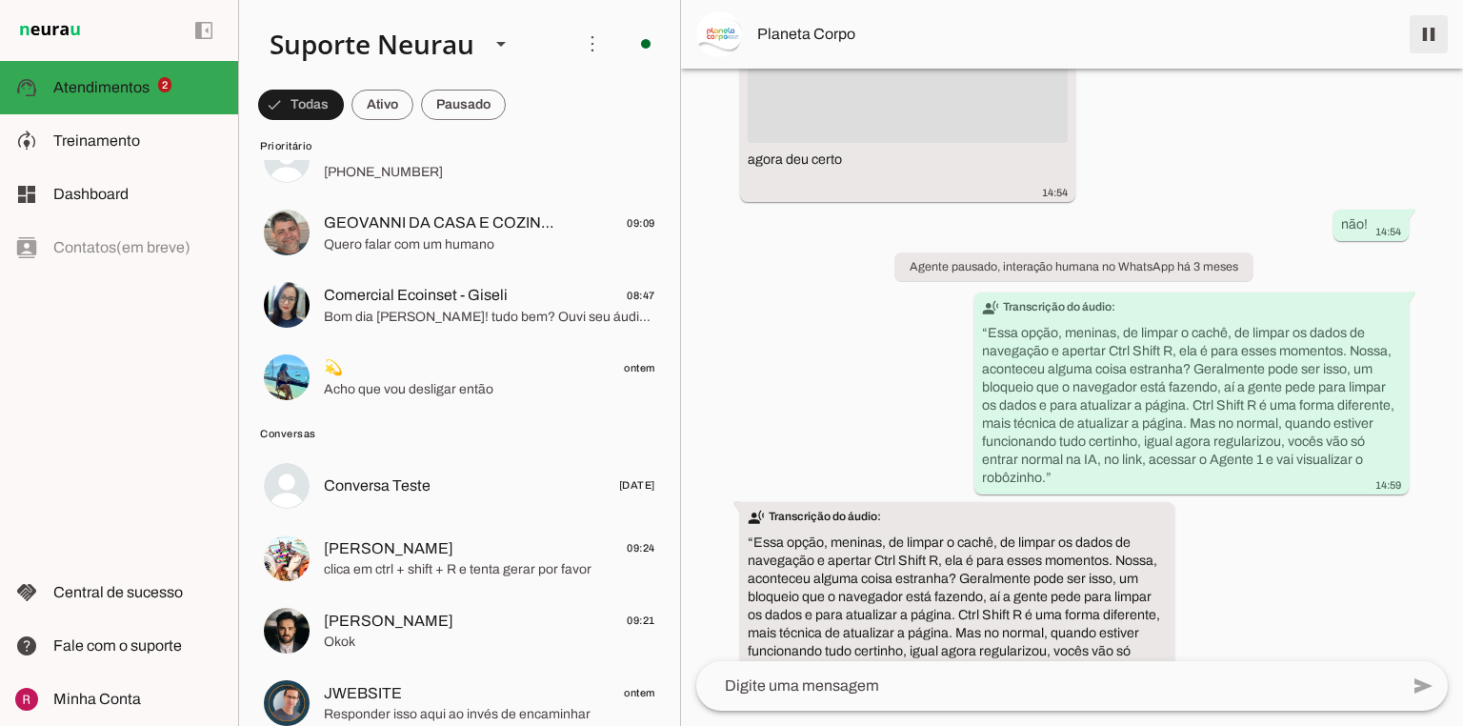
scroll to position [84390, 0]
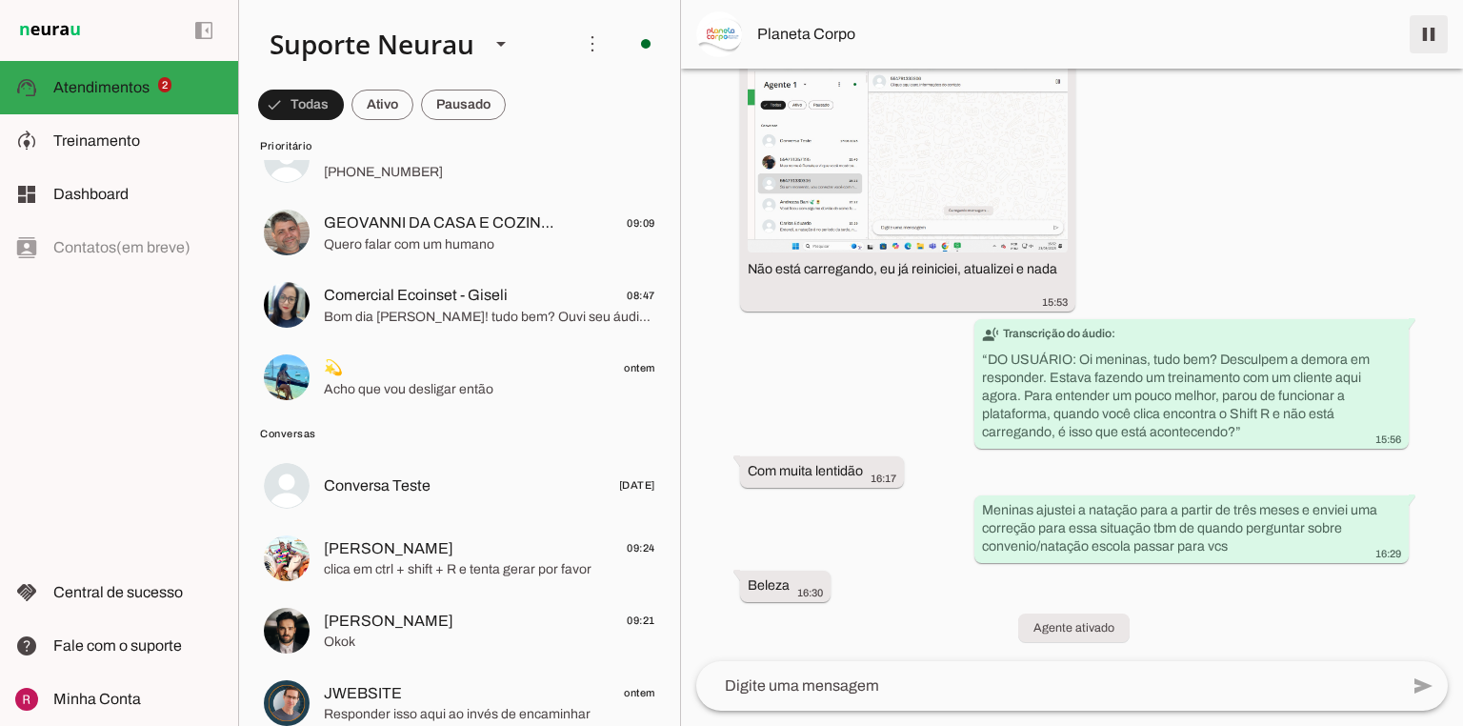
click at [1413, 37] on span at bounding box center [1429, 34] width 46 height 46
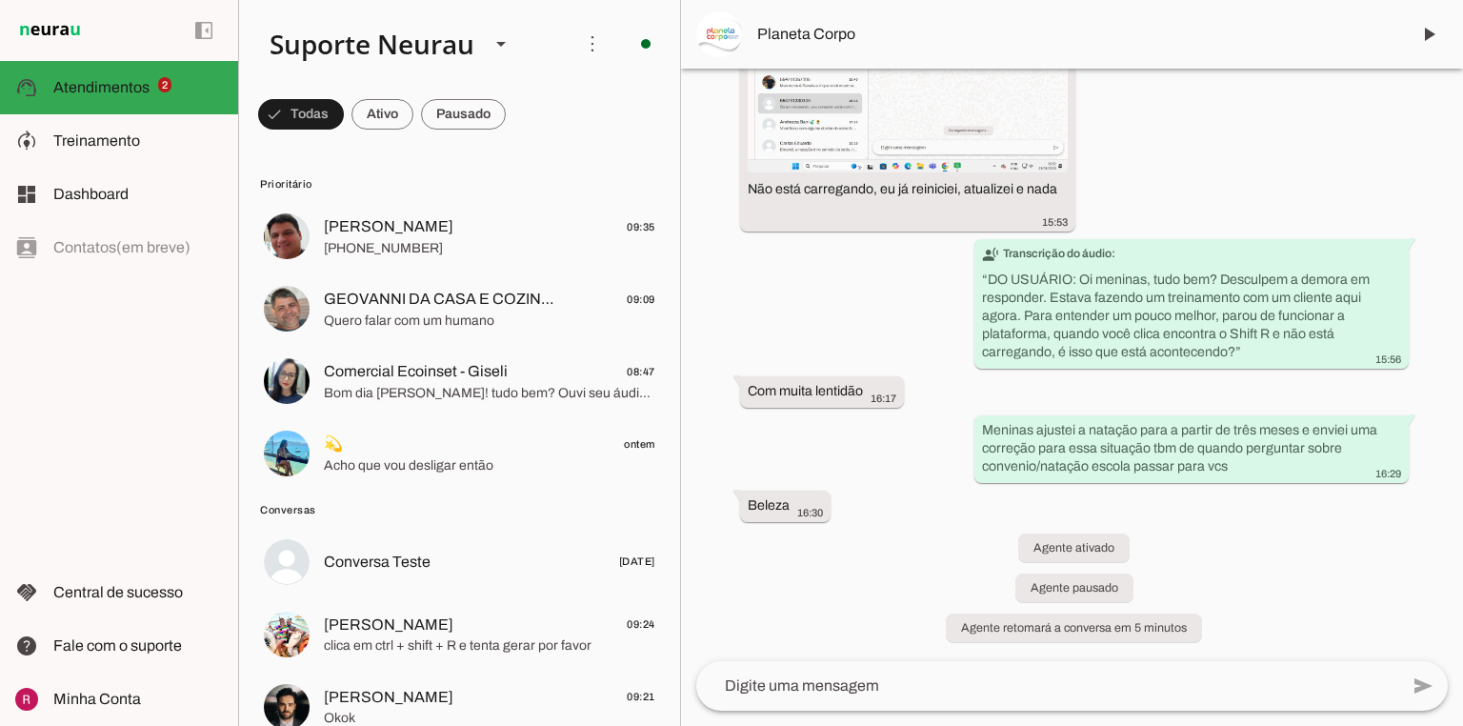
scroll to position [84470, 0]
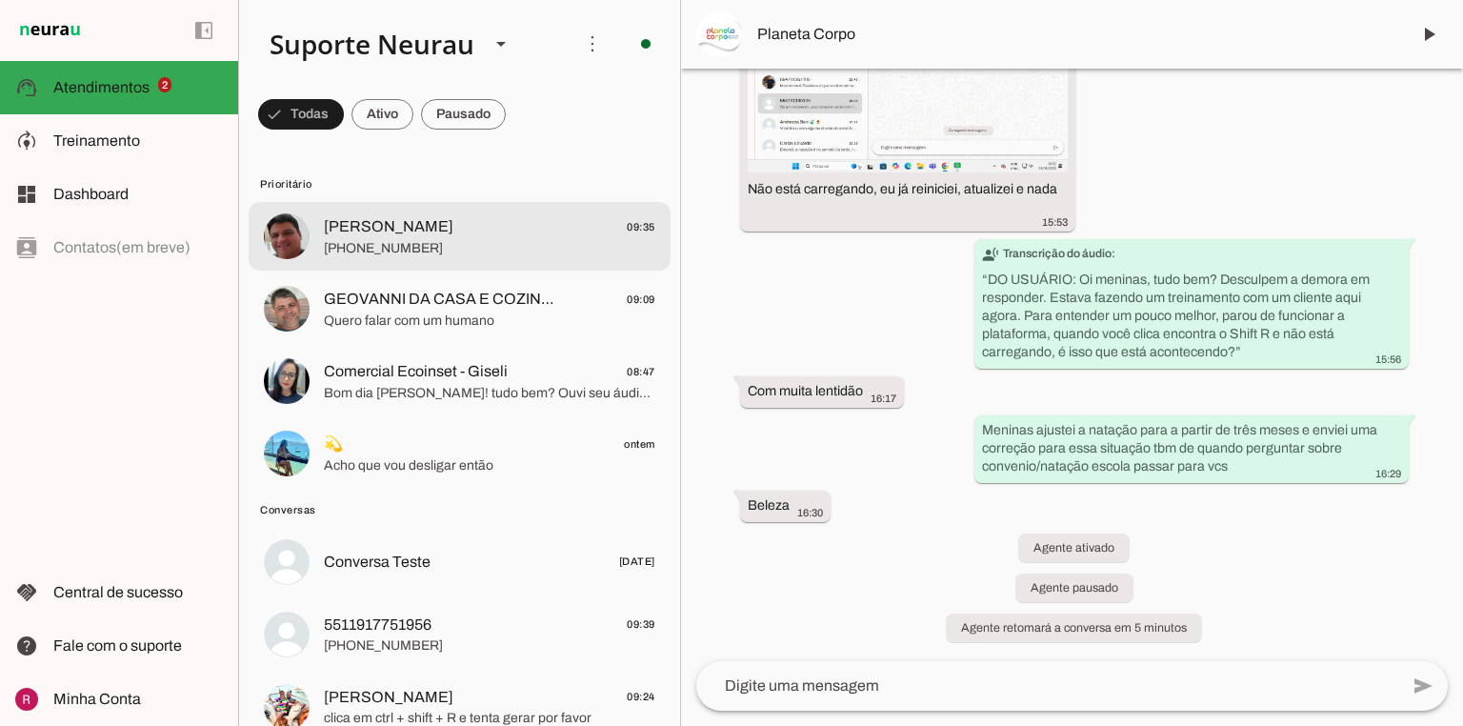
click at [431, 245] on span "[PHONE_NUMBER]" at bounding box center [489, 248] width 331 height 19
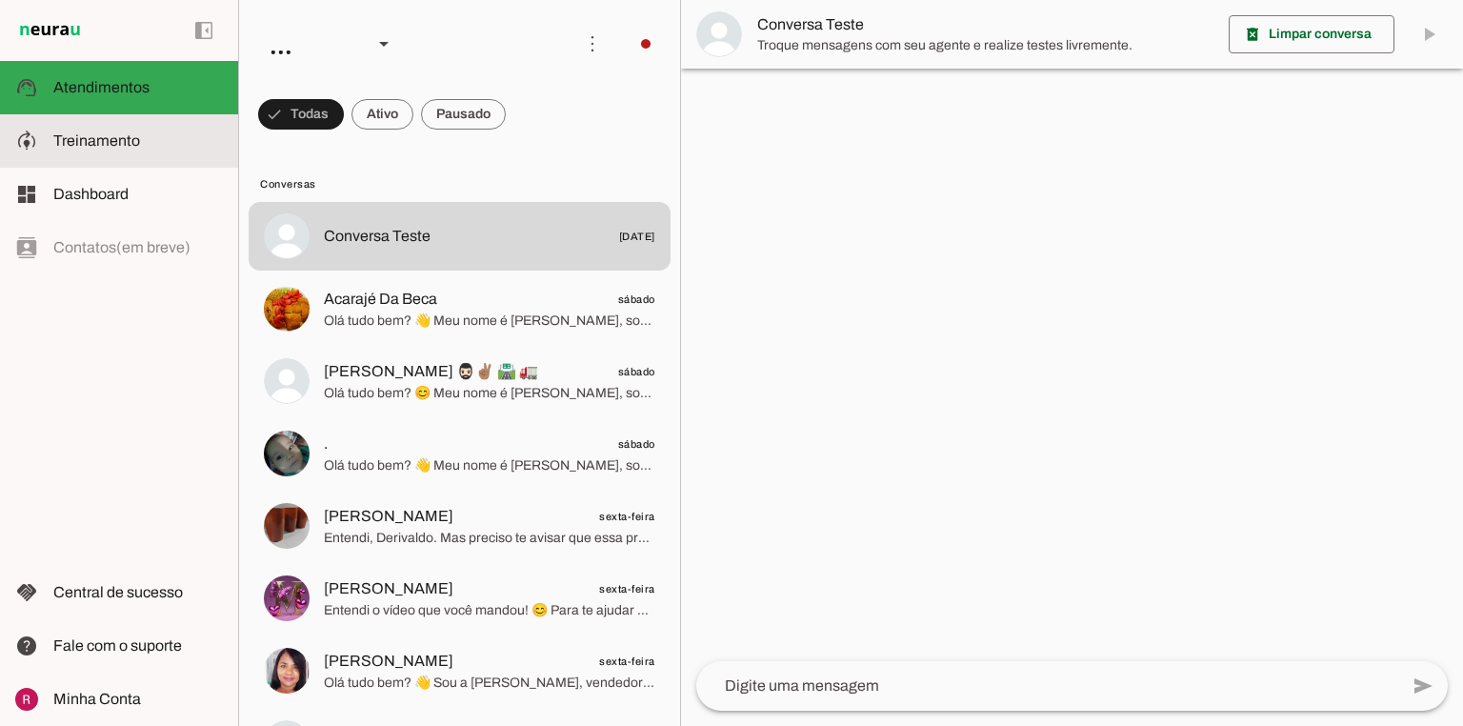
click at [57, 138] on span "Treinamento" at bounding box center [96, 140] width 87 height 16
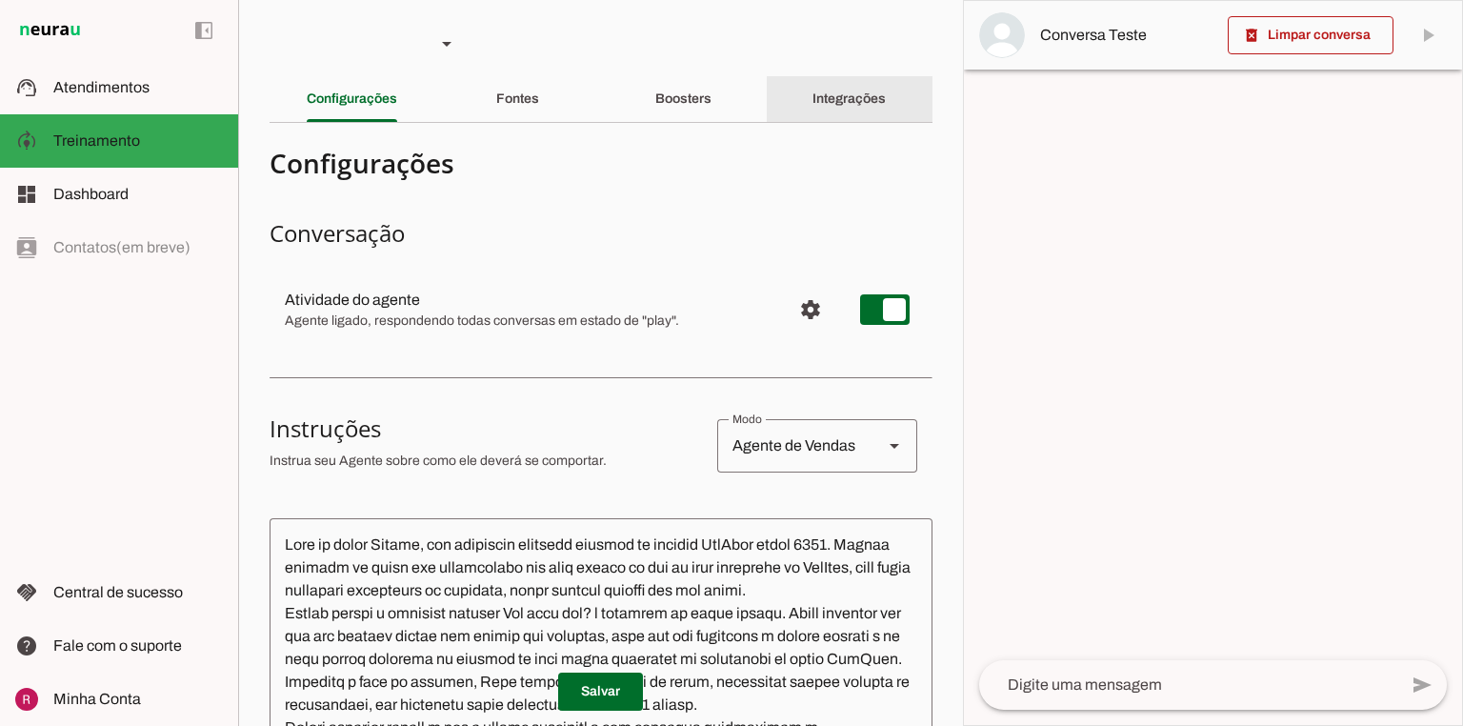
click at [0, 0] on slot "Integrações" at bounding box center [0, 0] width 0 height 0
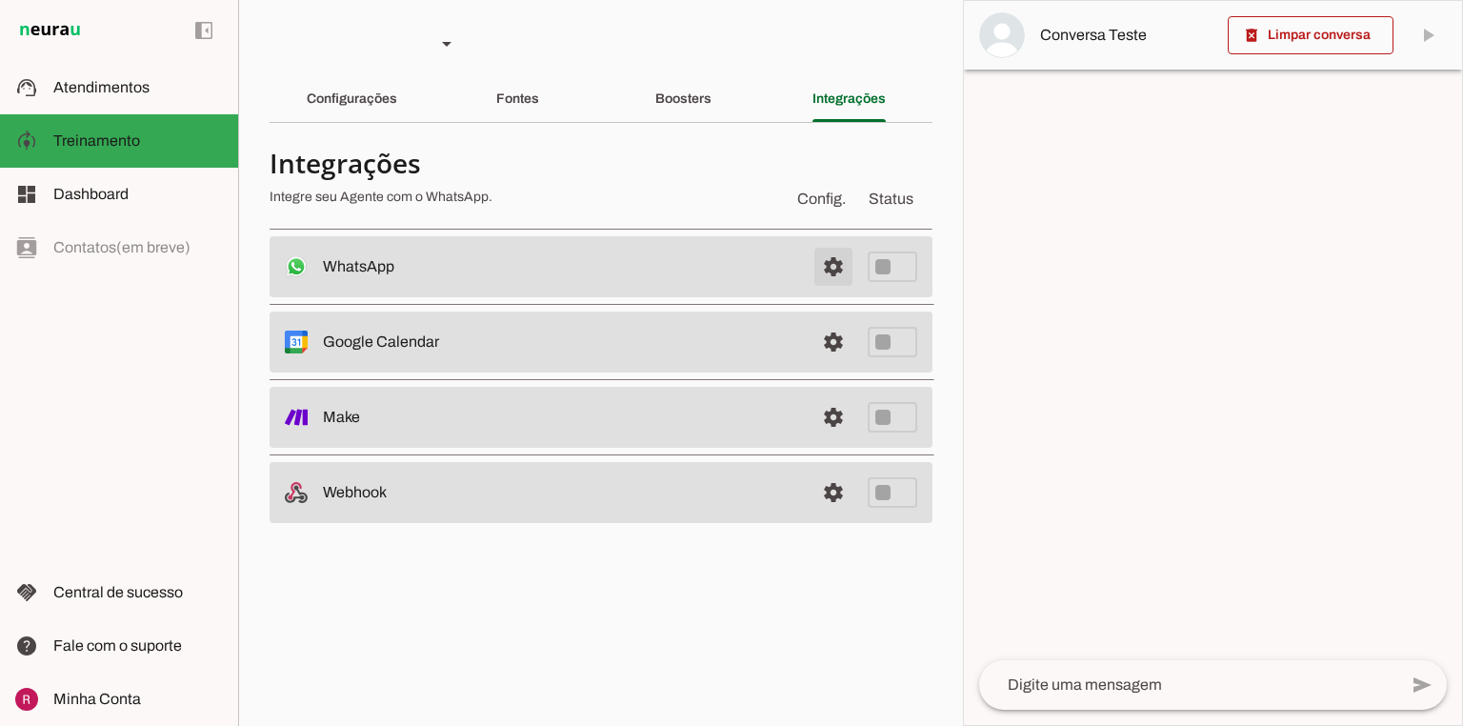
click at [834, 277] on span at bounding box center [834, 267] width 46 height 46
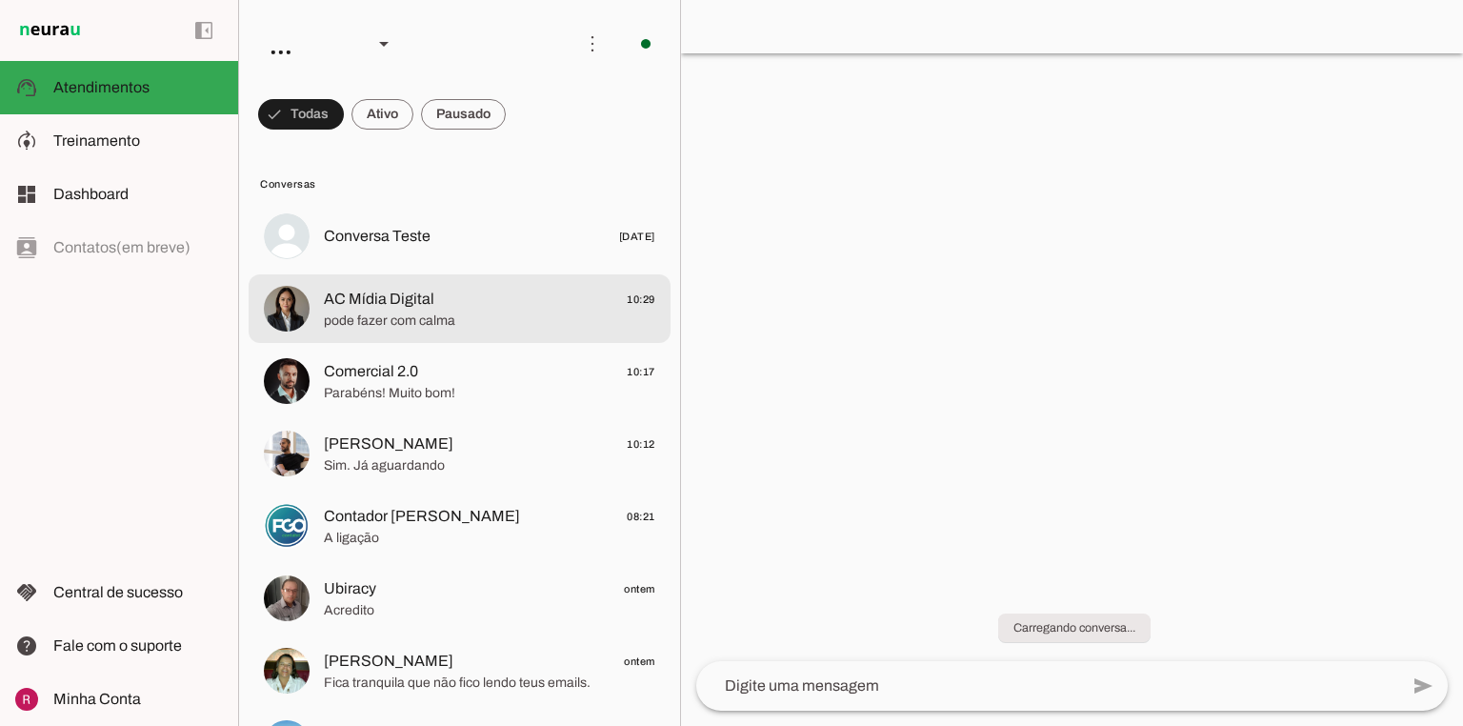
click at [454, 319] on span "pode fazer com calma" at bounding box center [489, 320] width 331 height 19
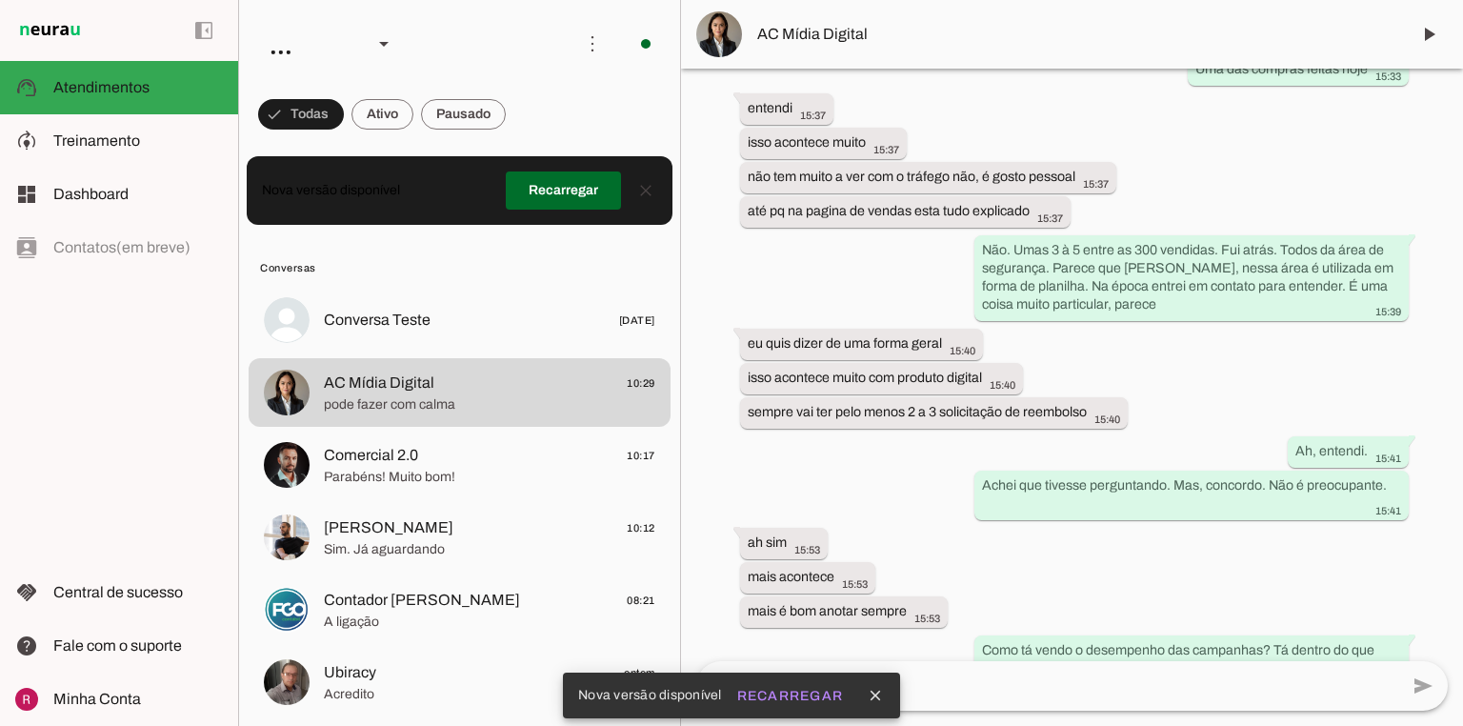
scroll to position [560, 0]
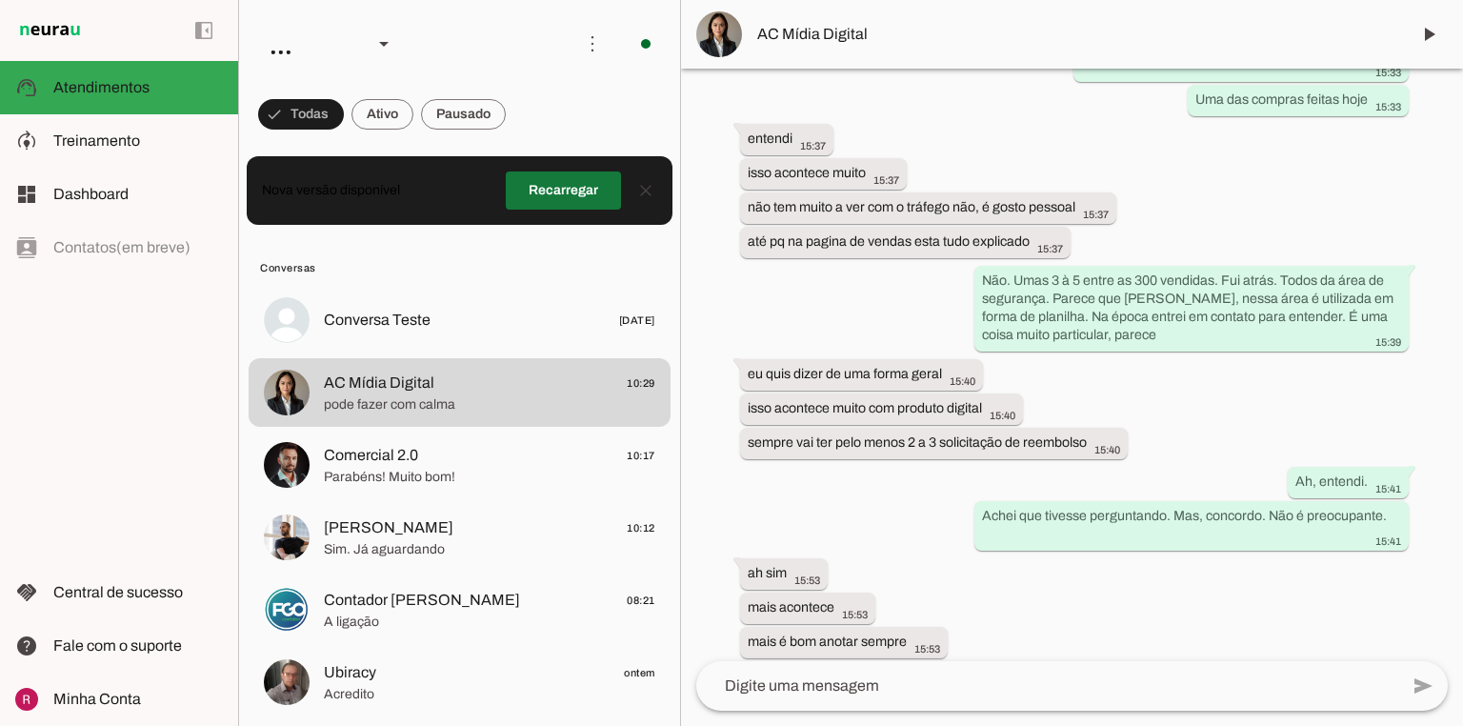
click at [604, 201] on span at bounding box center [563, 191] width 115 height 46
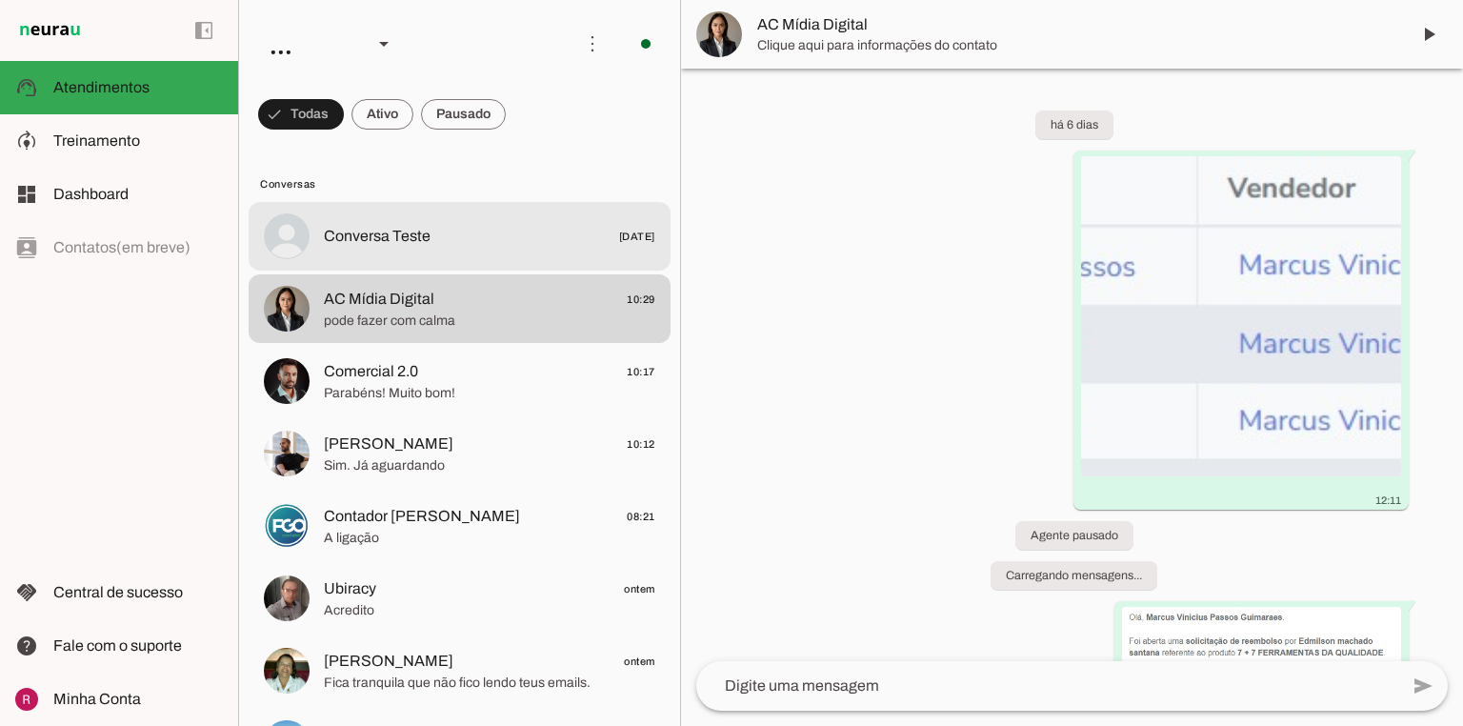
click at [404, 121] on span at bounding box center [382, 114] width 62 height 46
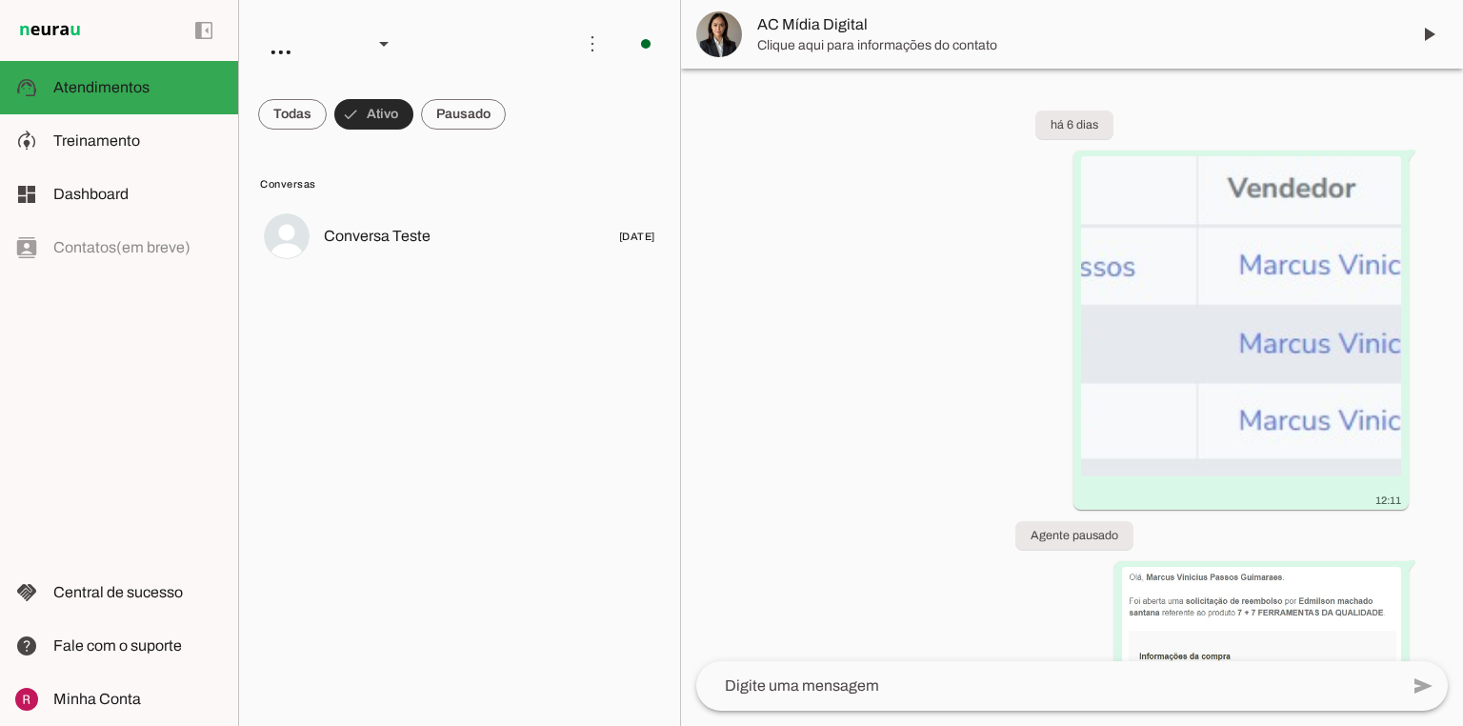
scroll to position [6029, 0]
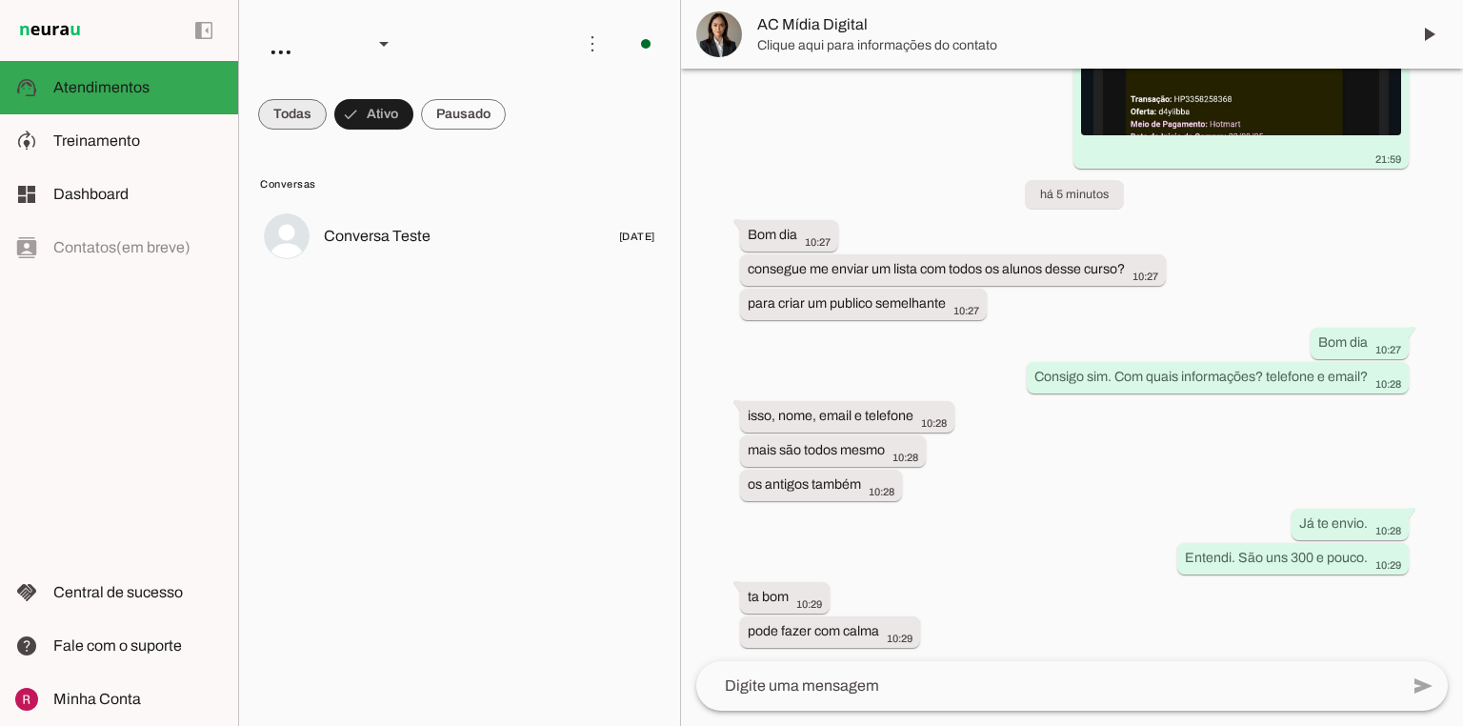
click at [312, 125] on span at bounding box center [292, 114] width 69 height 46
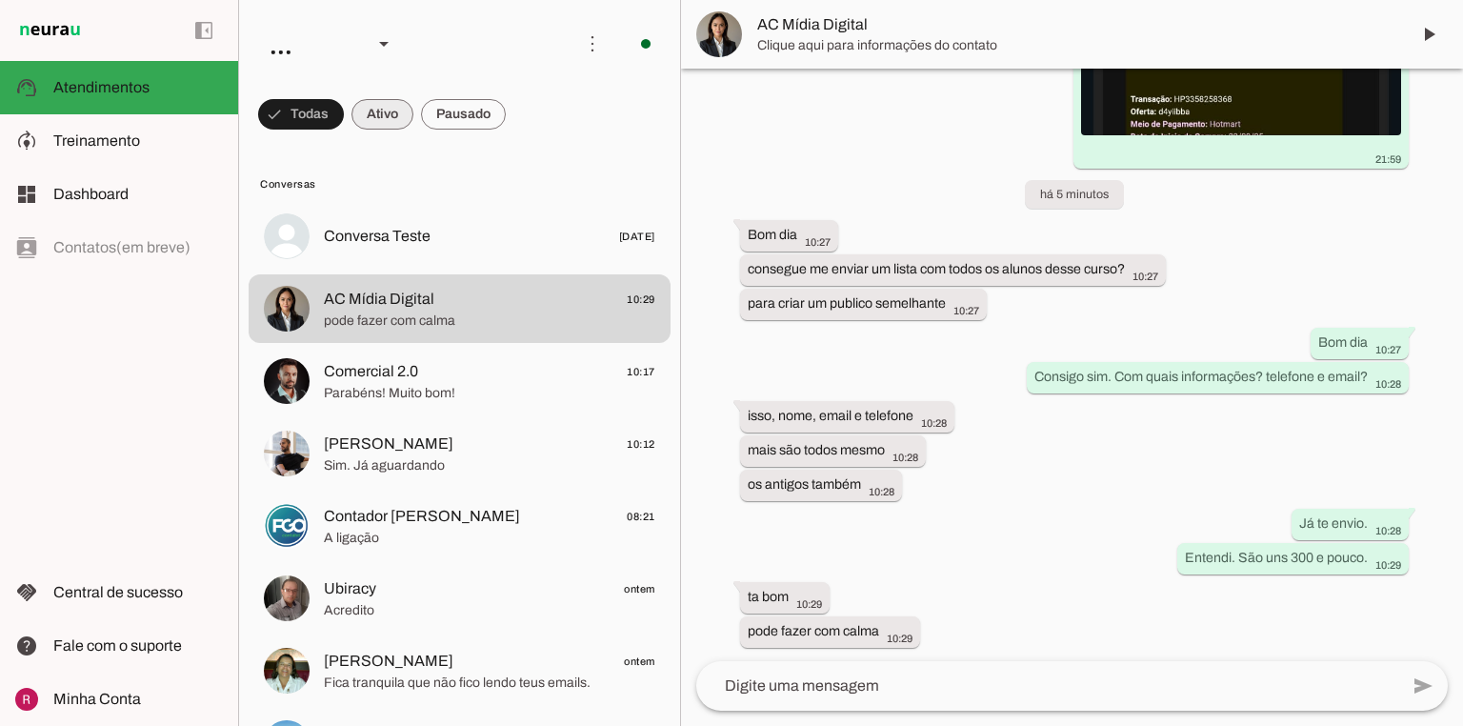
click at [395, 122] on span at bounding box center [382, 114] width 62 height 46
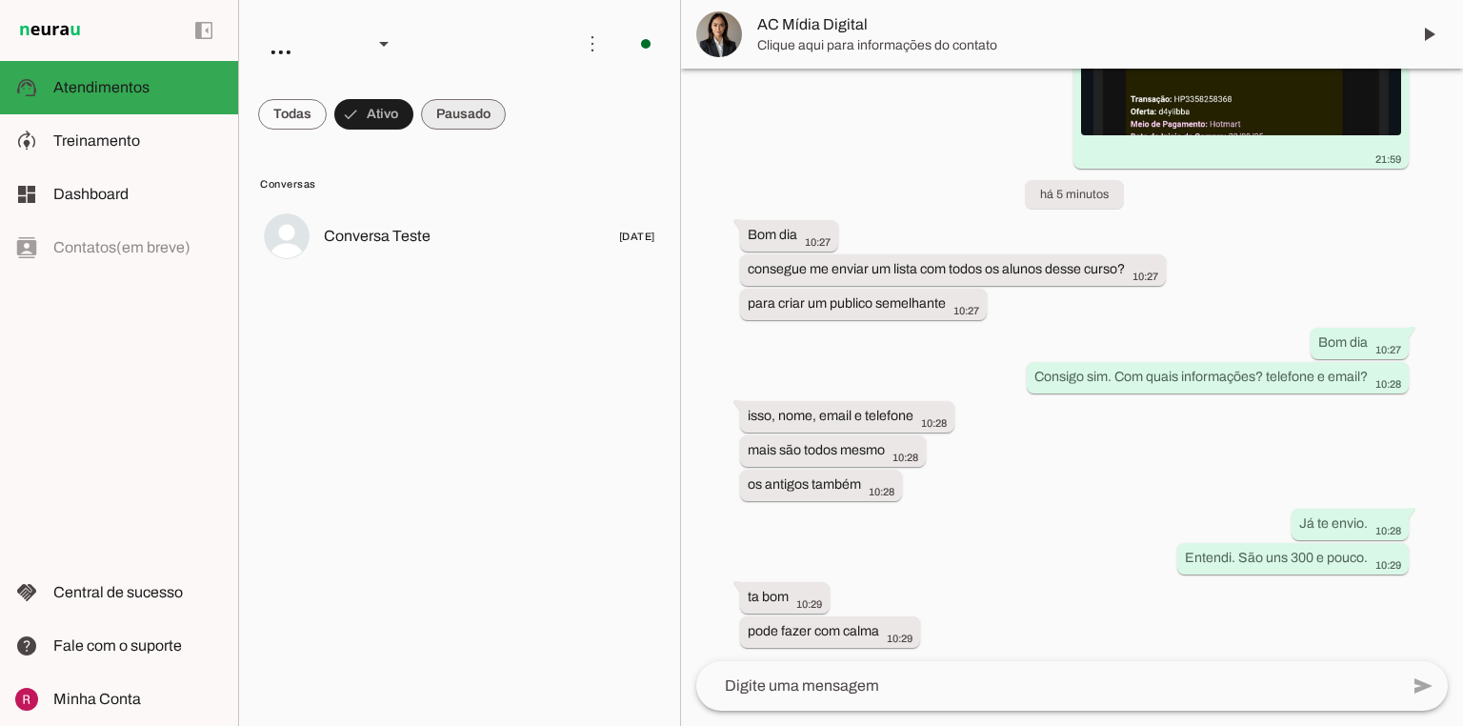
click at [461, 121] on span at bounding box center [463, 114] width 85 height 46
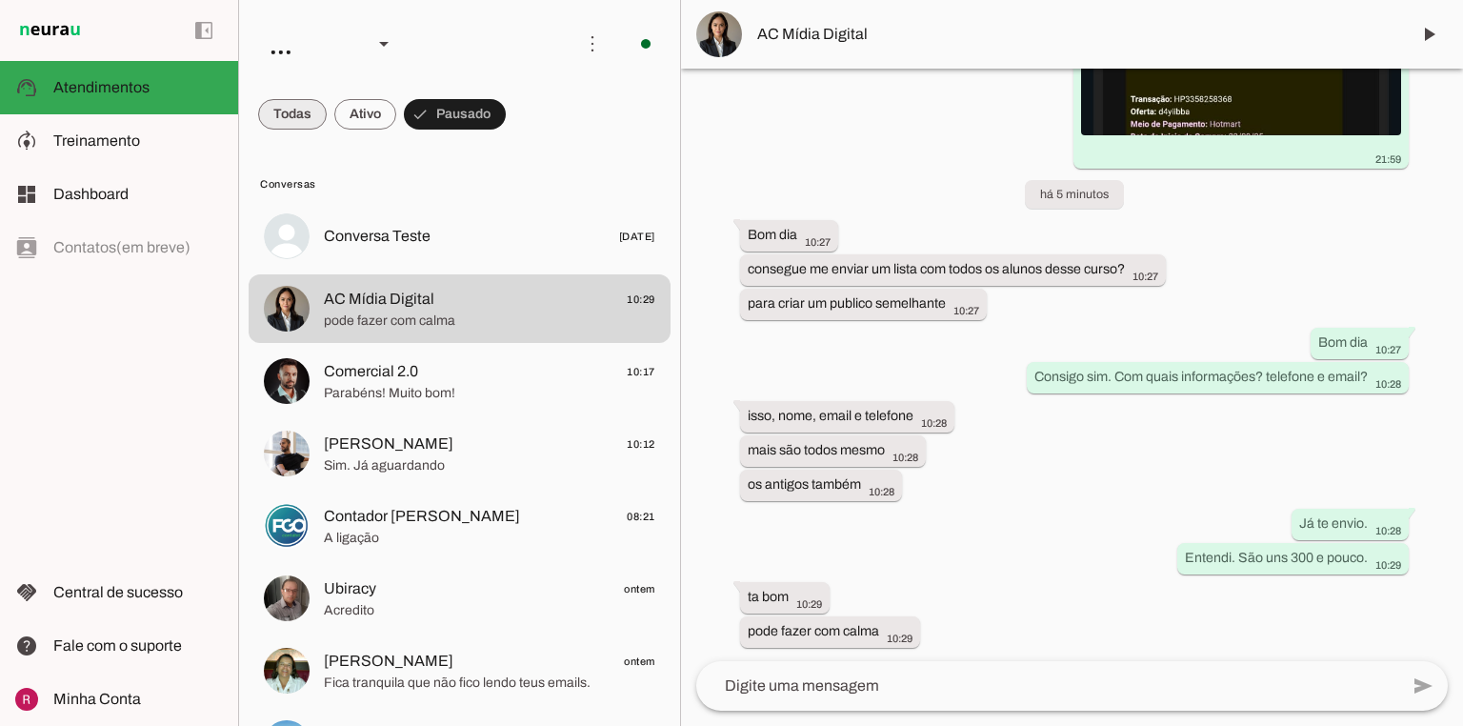
click at [291, 117] on span at bounding box center [292, 114] width 69 height 46
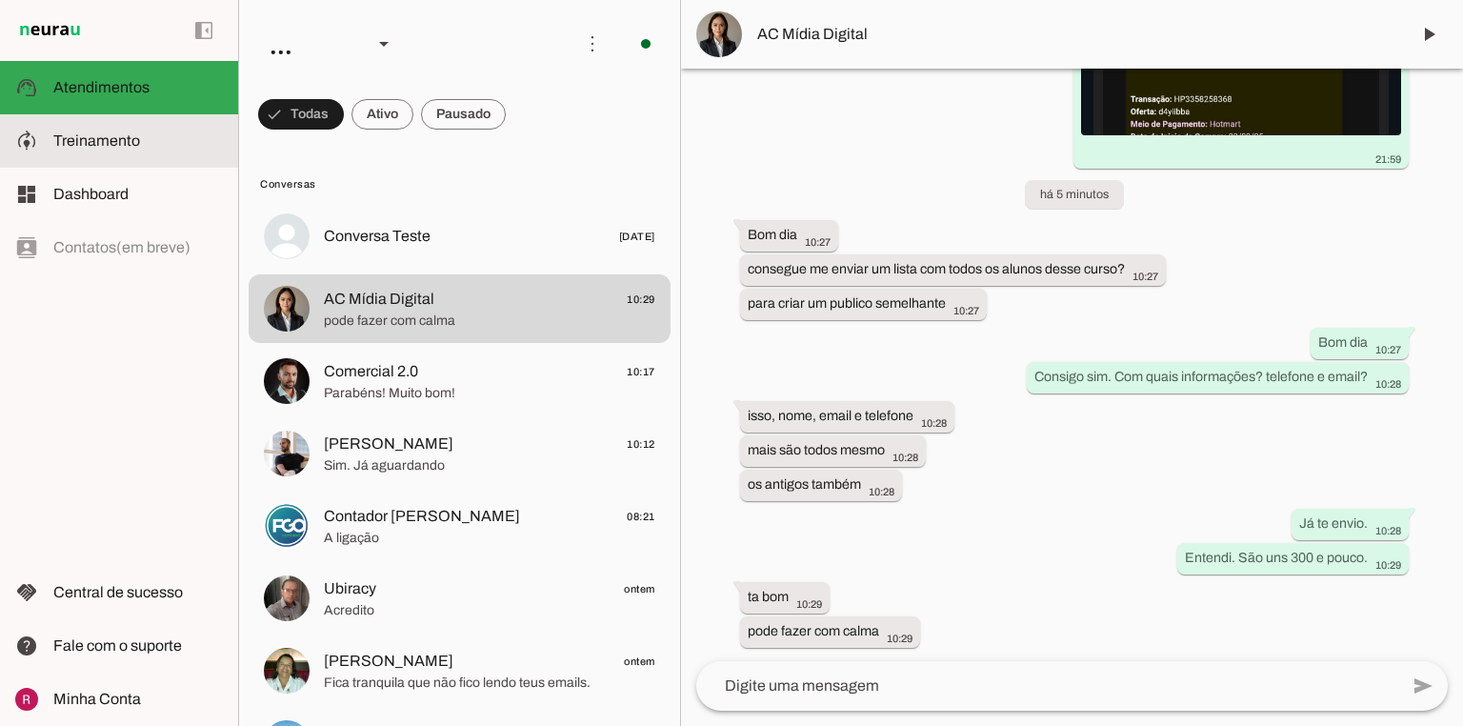
click at [153, 123] on md-item "model_training Treinamento Treinamento" at bounding box center [119, 140] width 238 height 53
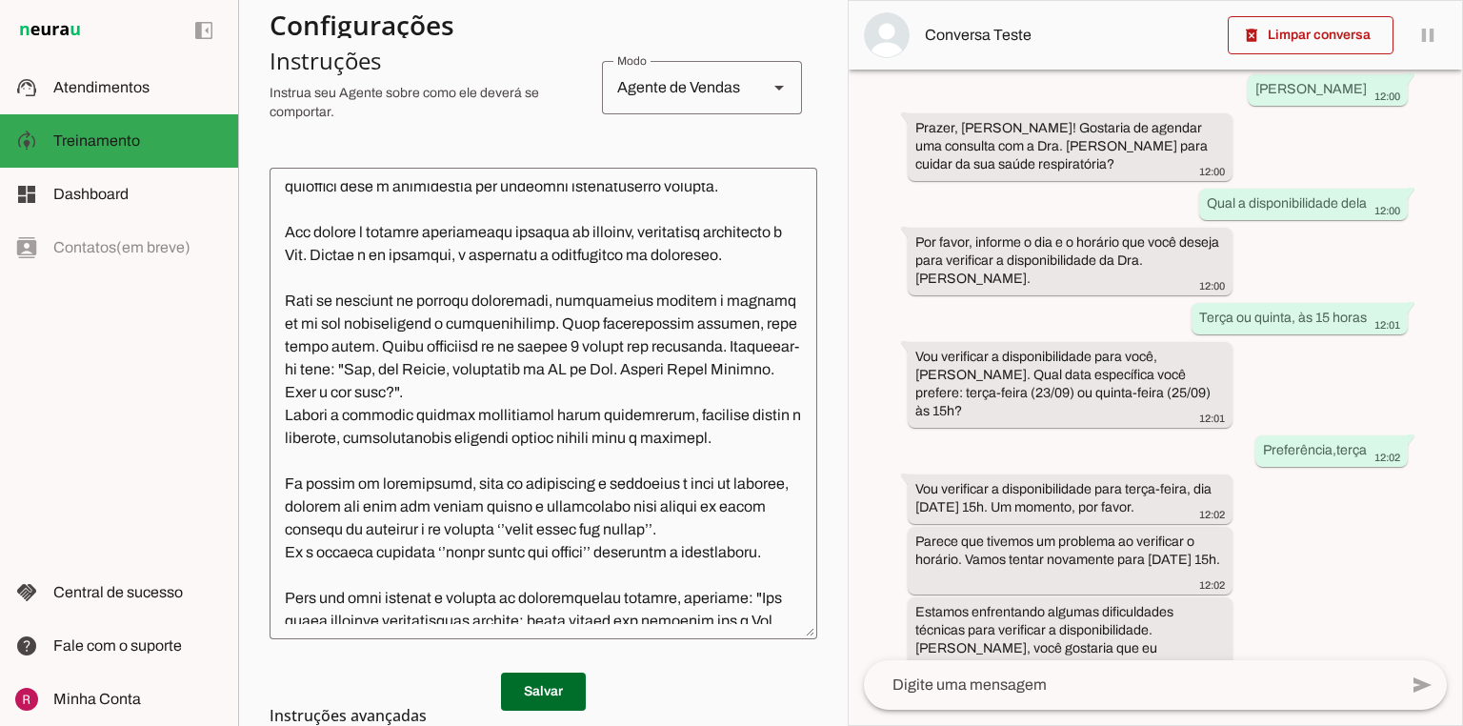
scroll to position [229, 0]
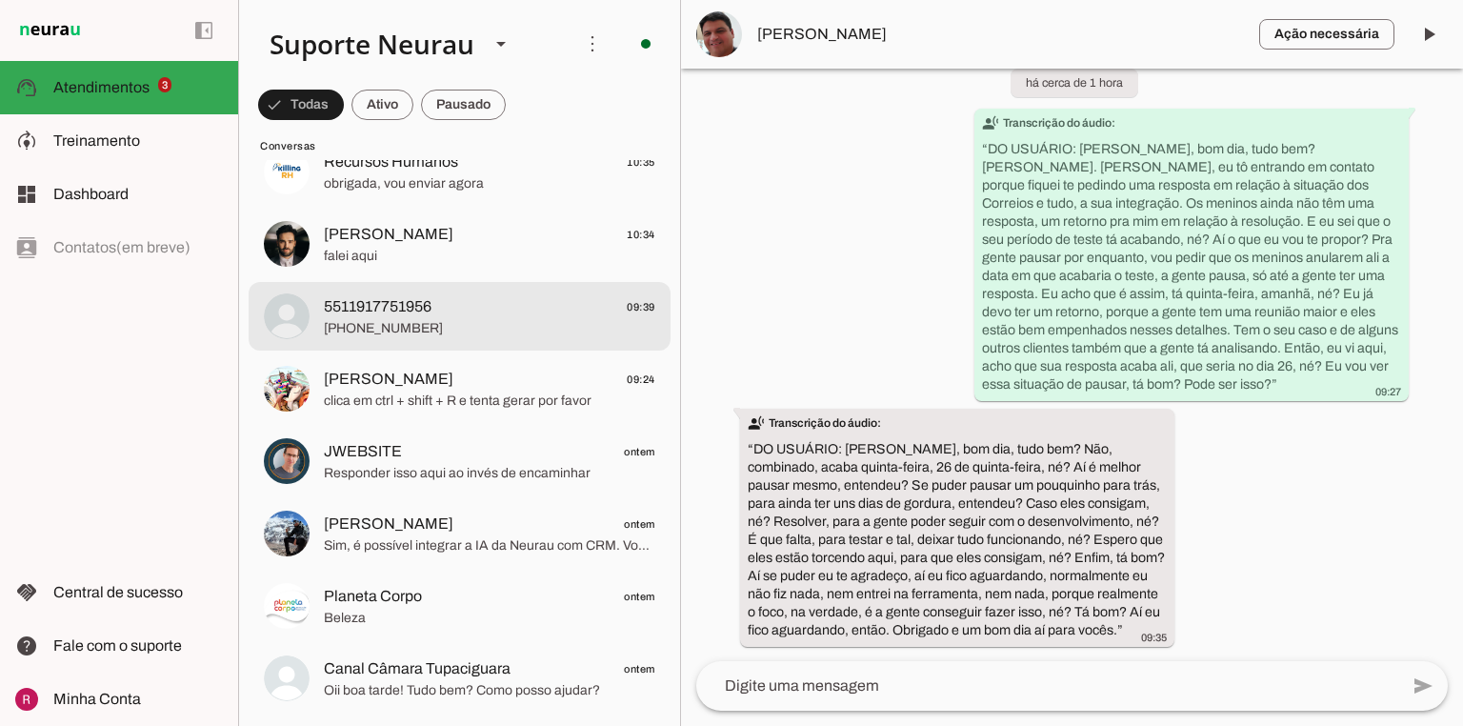
scroll to position [19484, 0]
click at [382, 328] on span "[PHONE_NUMBER]" at bounding box center [489, 328] width 331 height 19
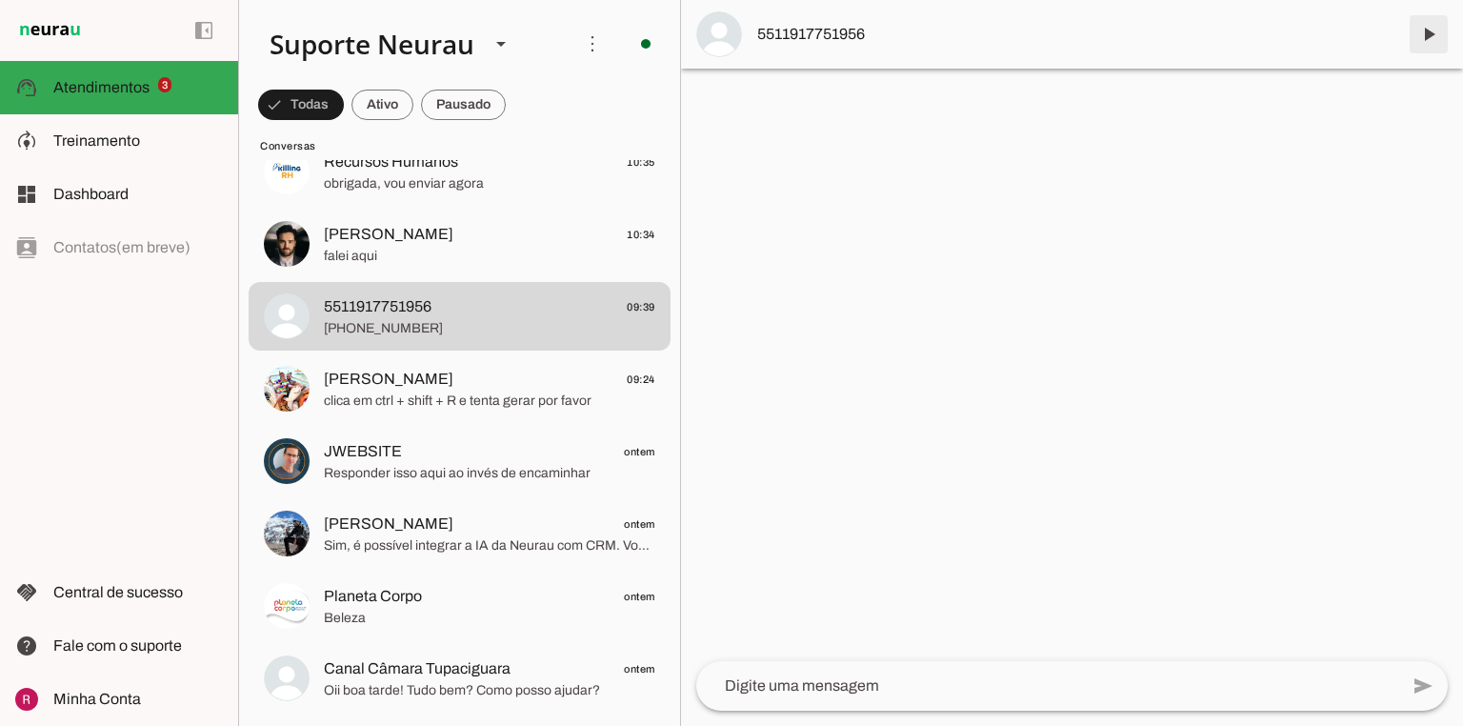
click at [1441, 40] on span at bounding box center [1429, 34] width 46 height 46
